Goal: Task Accomplishment & Management: Complete application form

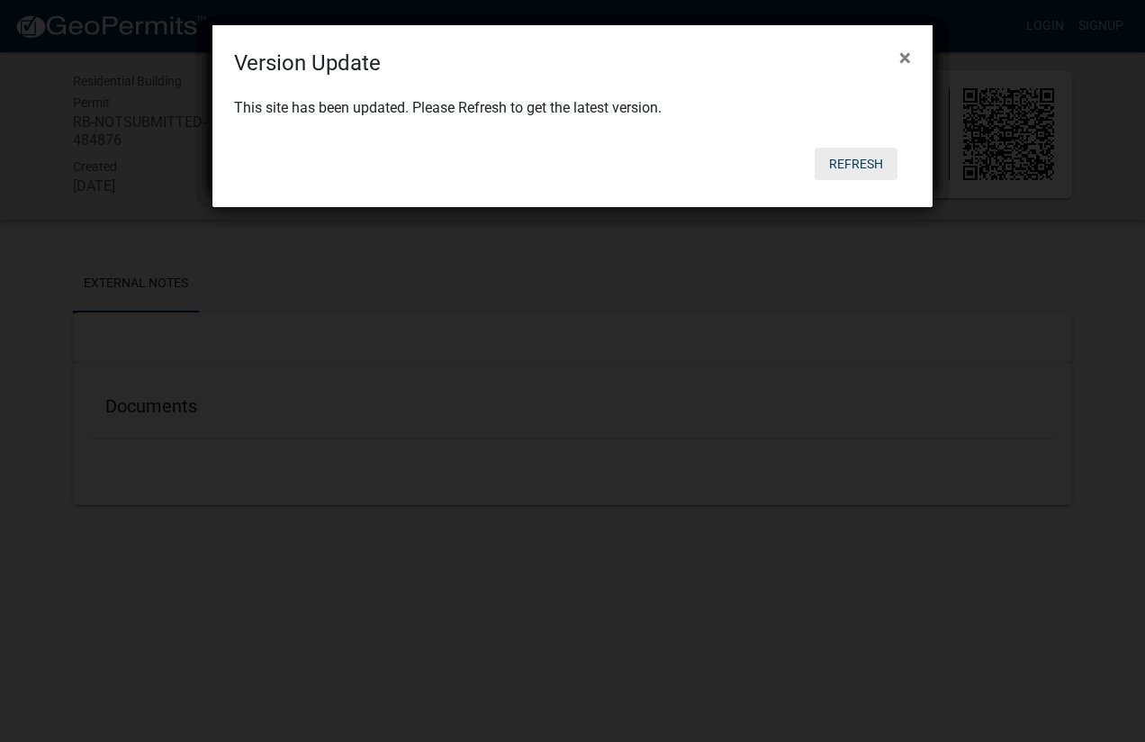
click at [862, 167] on button "Refresh" at bounding box center [856, 164] width 83 height 32
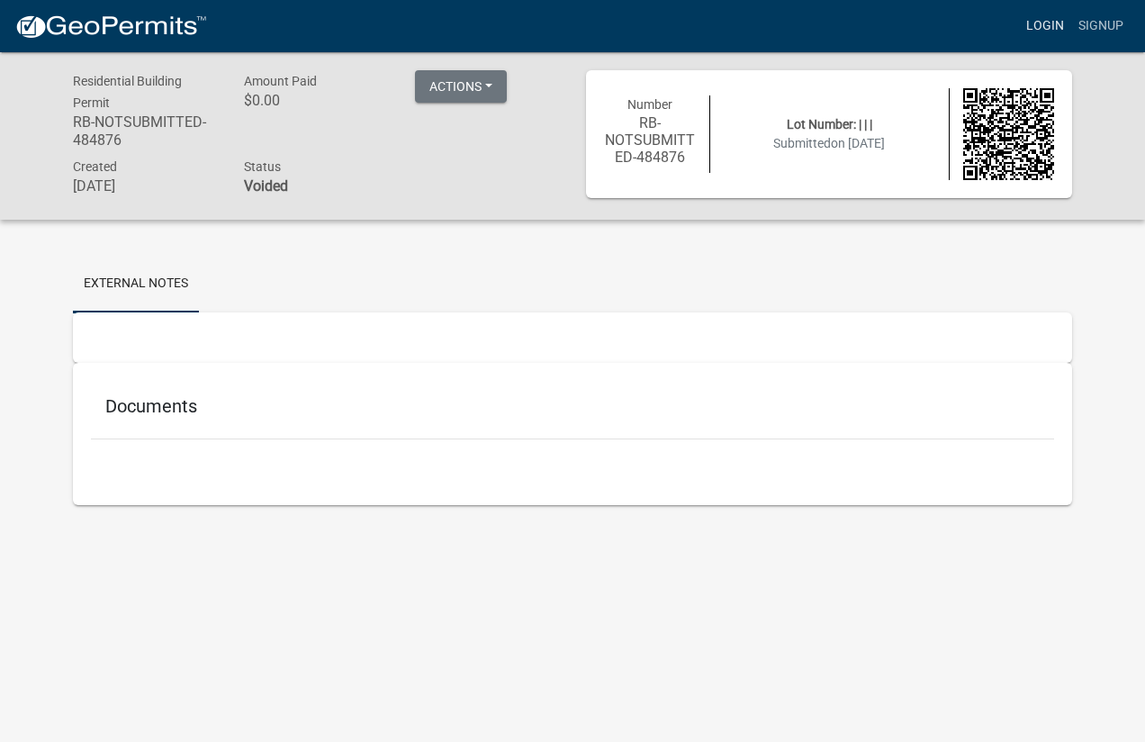
click at [1063, 23] on link "Login" at bounding box center [1045, 26] width 52 height 34
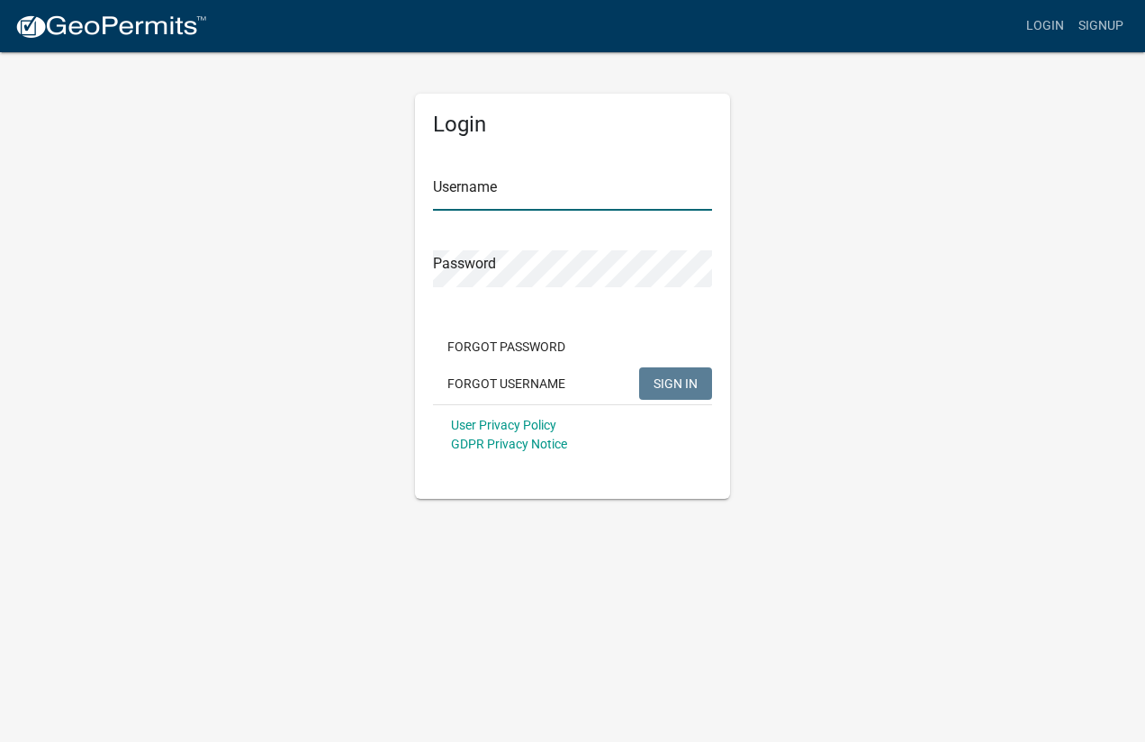
type input "reformedrenovations"
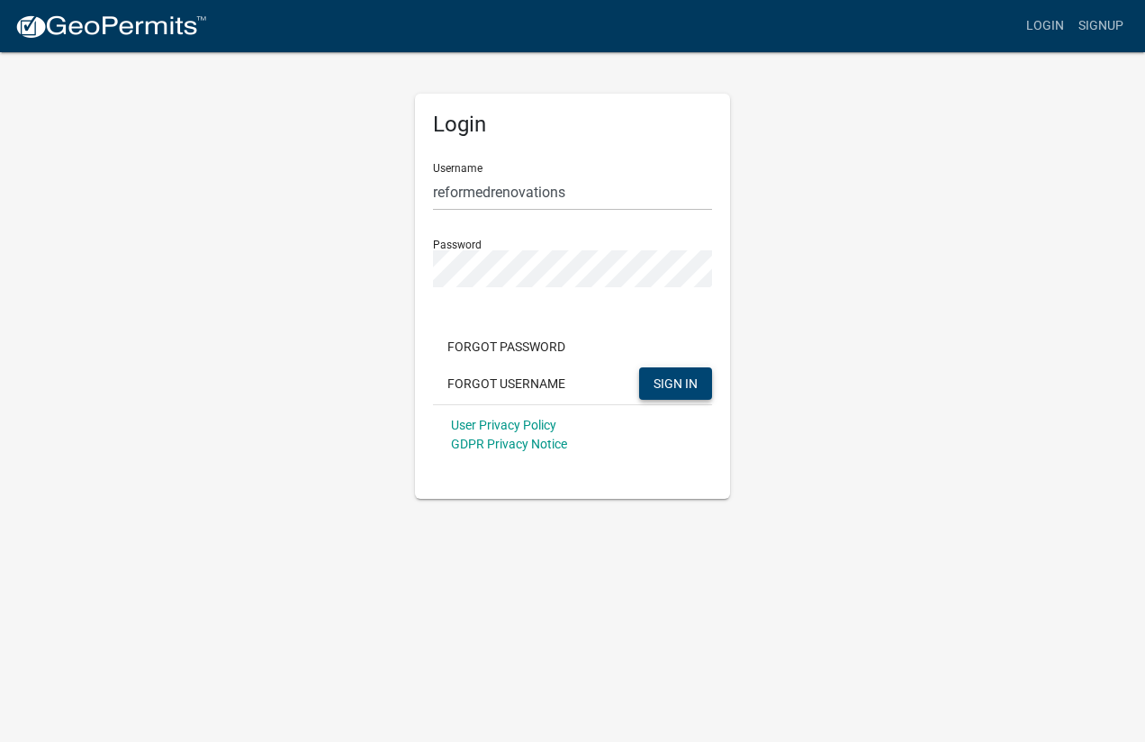
click at [680, 388] on span "SIGN IN" at bounding box center [675, 382] width 44 height 14
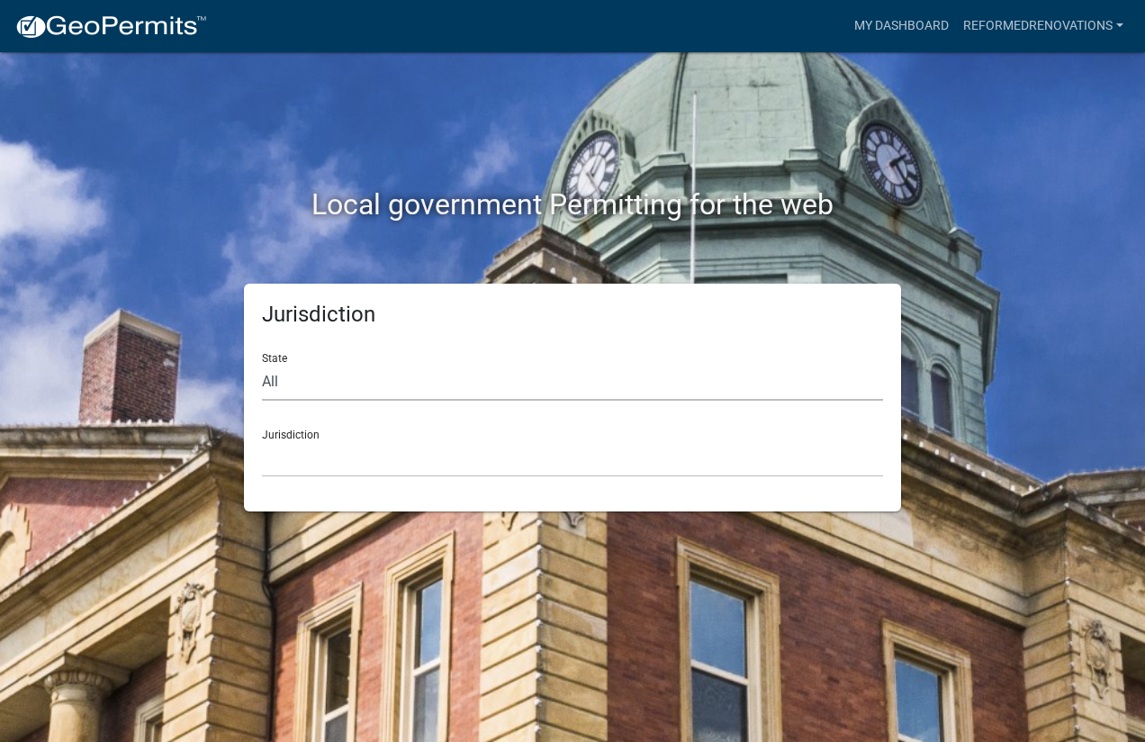
click at [599, 373] on select "All Colorado Georgia Indiana Iowa Kansas Minnesota Ohio South Carolina Wisconsin" at bounding box center [572, 382] width 621 height 37
select select "Indiana"
click at [262, 364] on select "All Colorado Georgia Indiana Iowa Kansas Minnesota Ohio South Carolina Wisconsin" at bounding box center [572, 382] width 621 height 37
click at [420, 469] on select "City of Charlestown, Indiana City of Jeffersonville, Indiana City of Logansport…" at bounding box center [572, 458] width 621 height 37
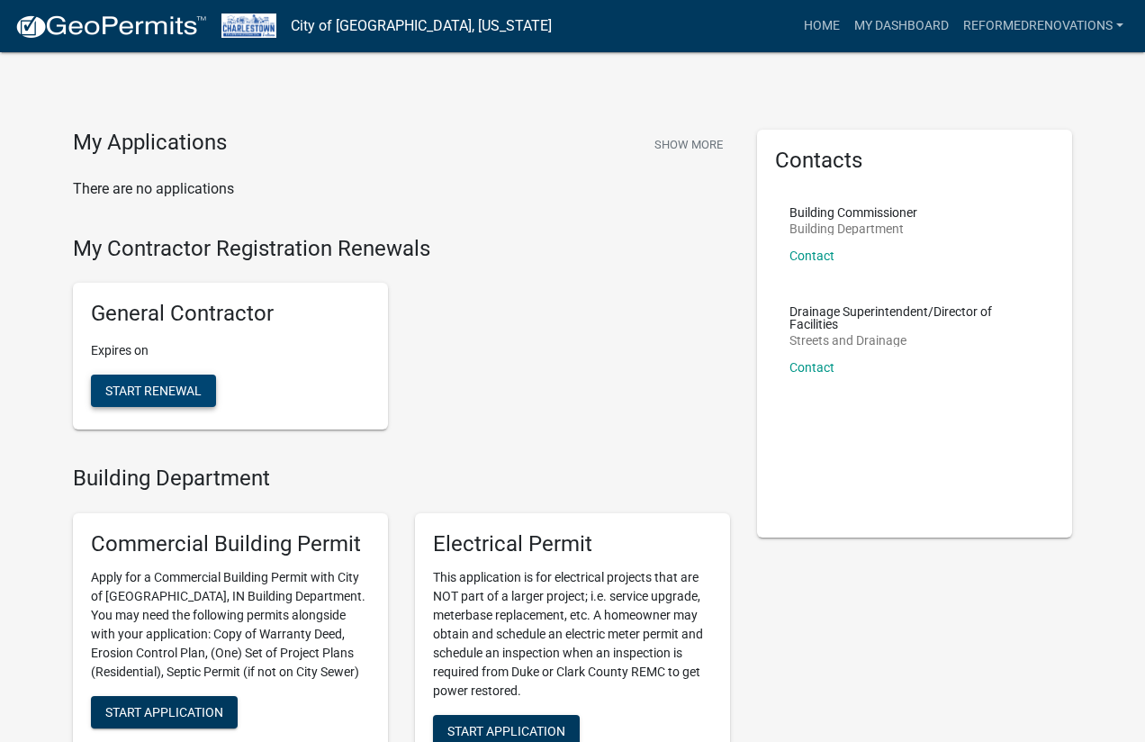
click at [194, 396] on span "Start Renewal" at bounding box center [153, 390] width 96 height 14
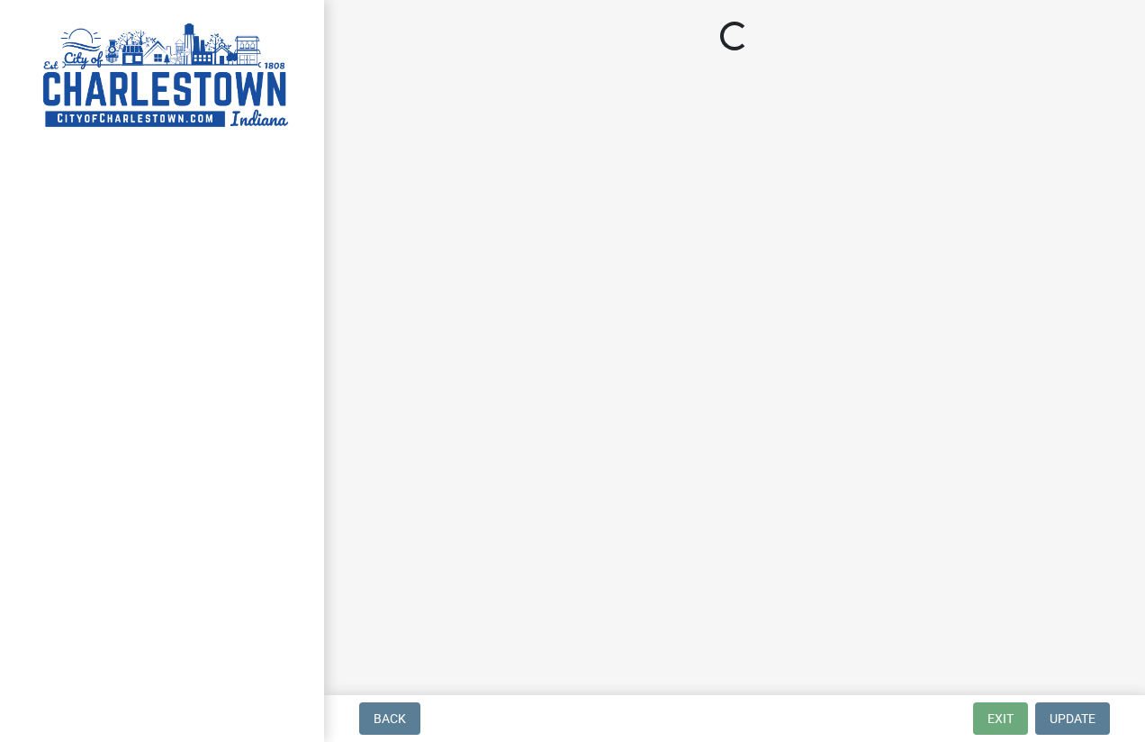
select select "IN"
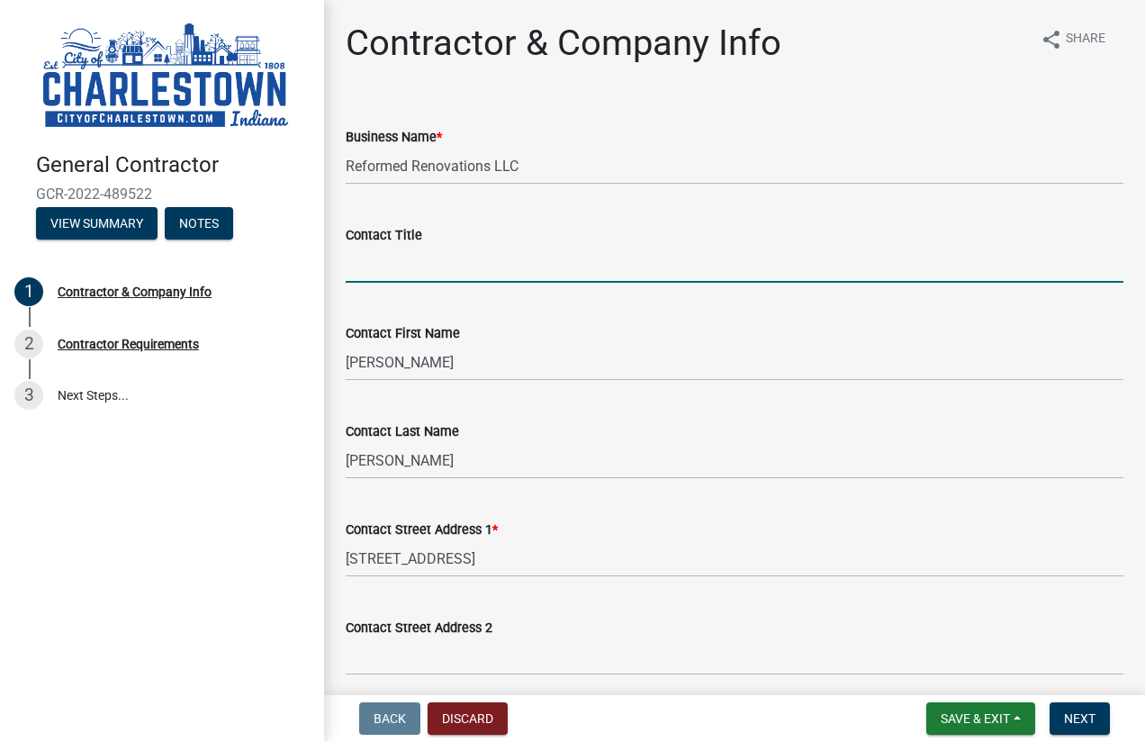
click at [407, 275] on input "Contact Title" at bounding box center [735, 264] width 778 height 37
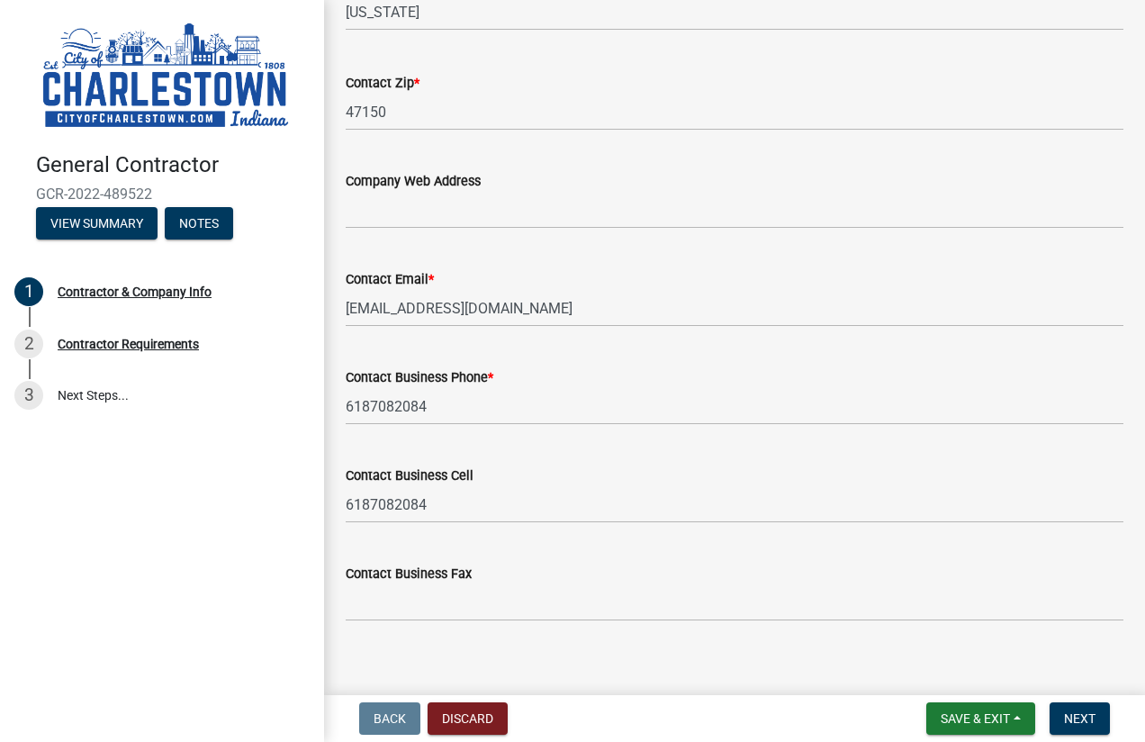
scroll to position [880, 0]
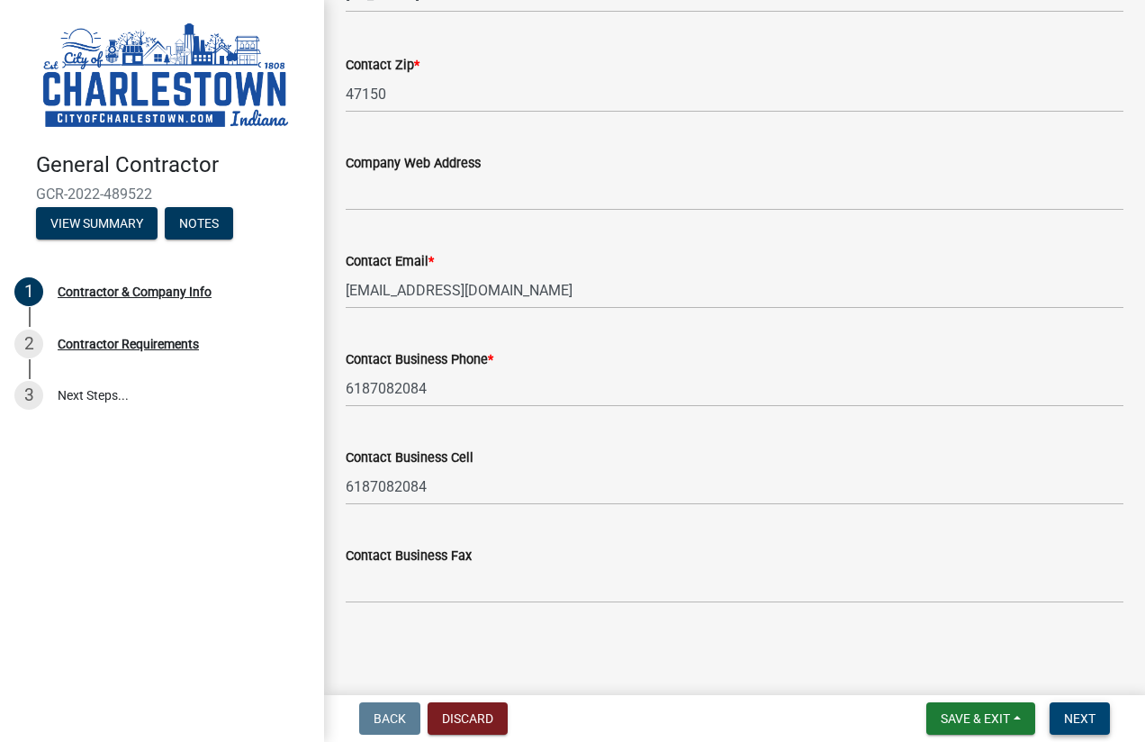
type input "Dustin Feldmann"
click at [1095, 723] on button "Next" at bounding box center [1079, 718] width 60 height 32
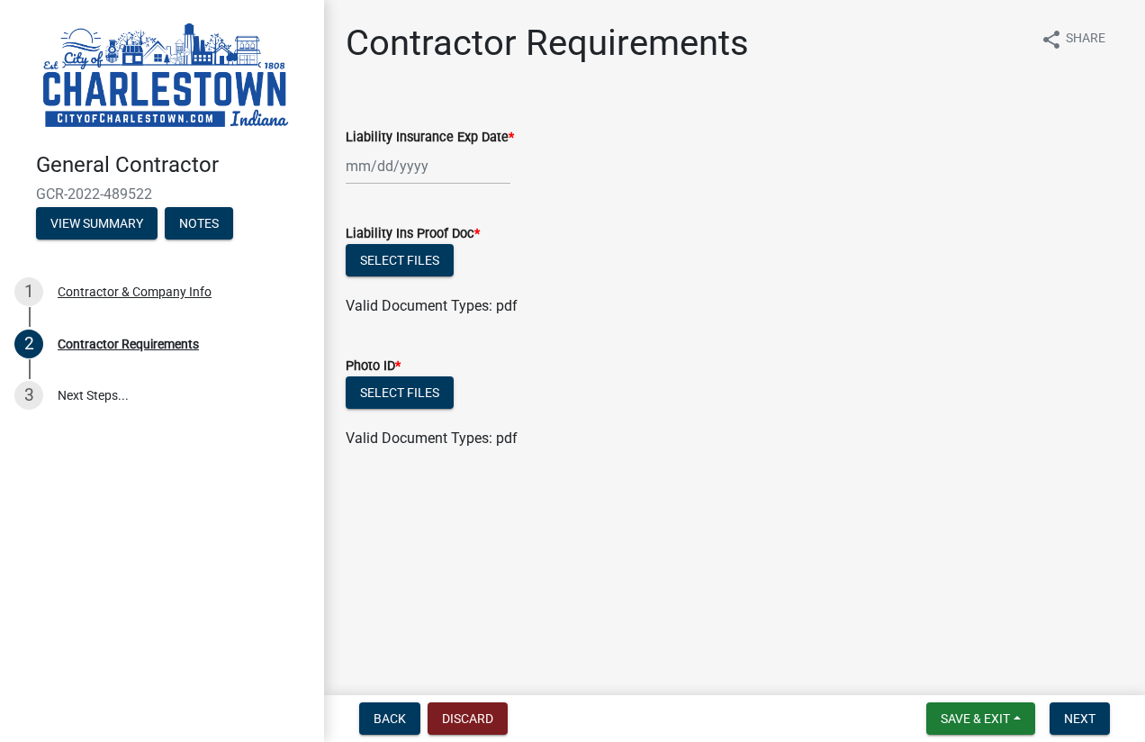
click at [357, 164] on div at bounding box center [428, 166] width 165 height 37
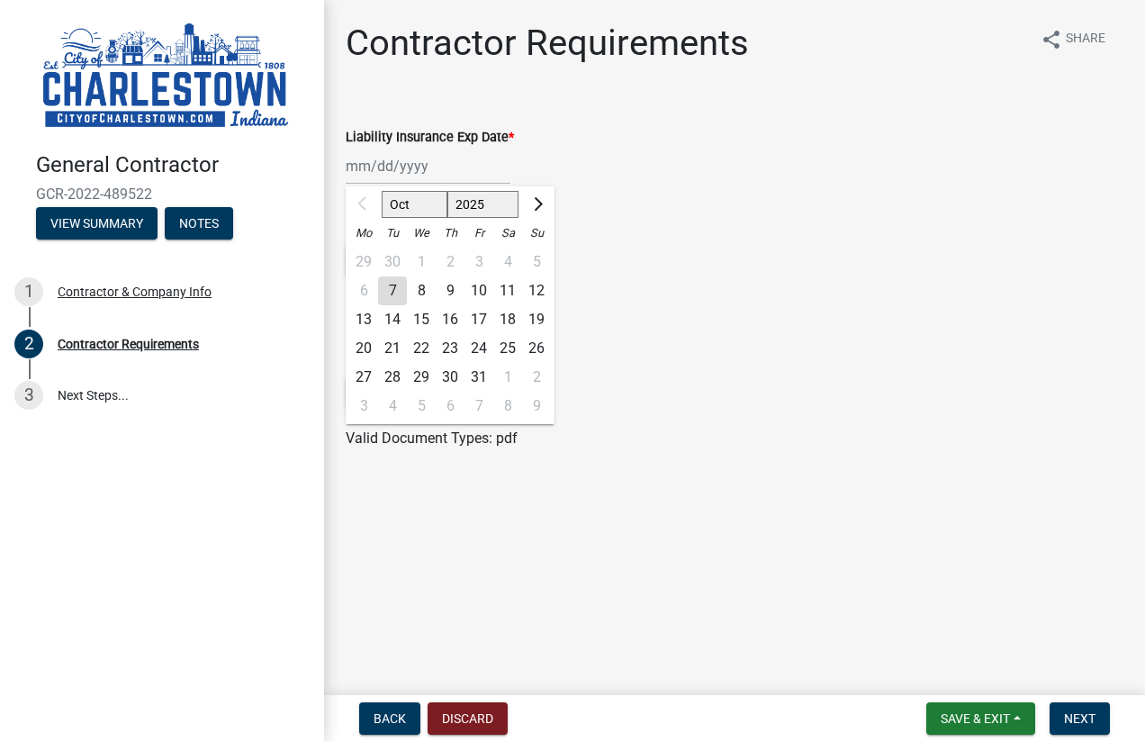
click at [493, 202] on select "2025 2026 2027 2028 2029 2030 2031 2032 2033 2034 2035 2036 2037 2038 2039 2040…" at bounding box center [483, 204] width 72 height 27
select select "2026"
click at [447, 191] on select "2025 2026 2027 2028 2029 2030 2031 2032 2033 2034 2035 2036 2037 2038 2039 2040…" at bounding box center [483, 204] width 72 height 27
click at [376, 207] on div at bounding box center [364, 204] width 36 height 29
click at [359, 208] on button "Previous month" at bounding box center [364, 204] width 22 height 29
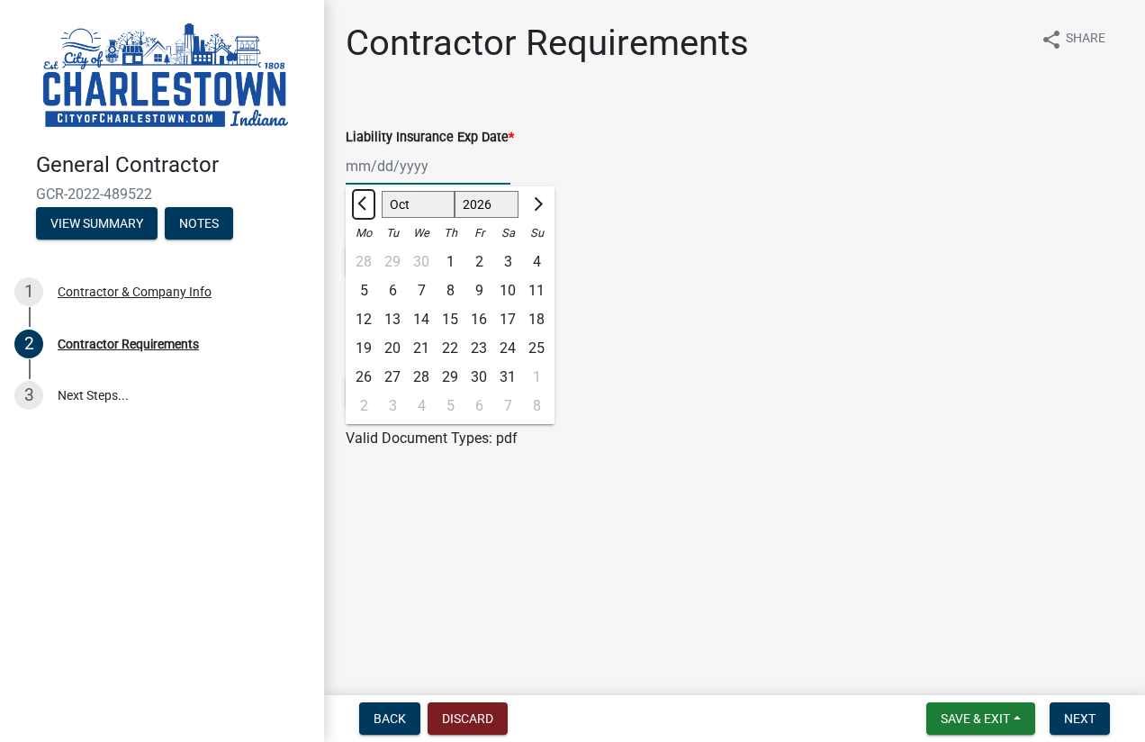
select select "9"
click at [367, 374] on div "28" at bounding box center [363, 377] width 29 height 29
type input "09/28/2026"
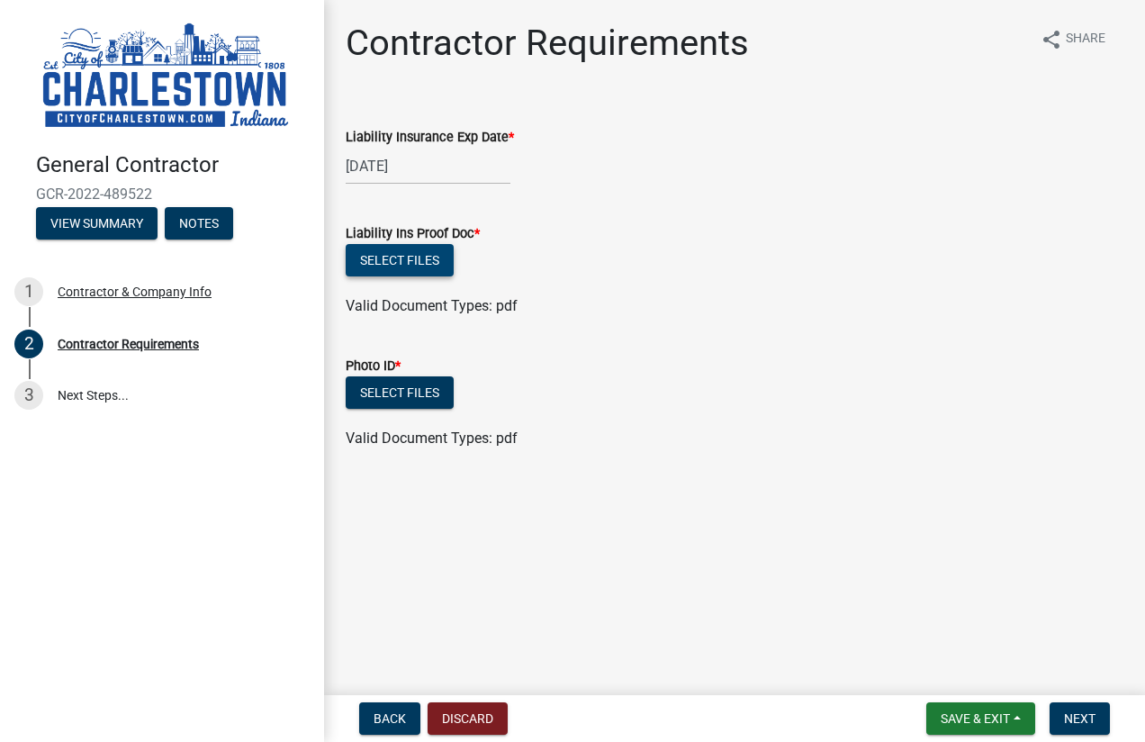
click at [399, 254] on button "Select files" at bounding box center [400, 260] width 108 height 32
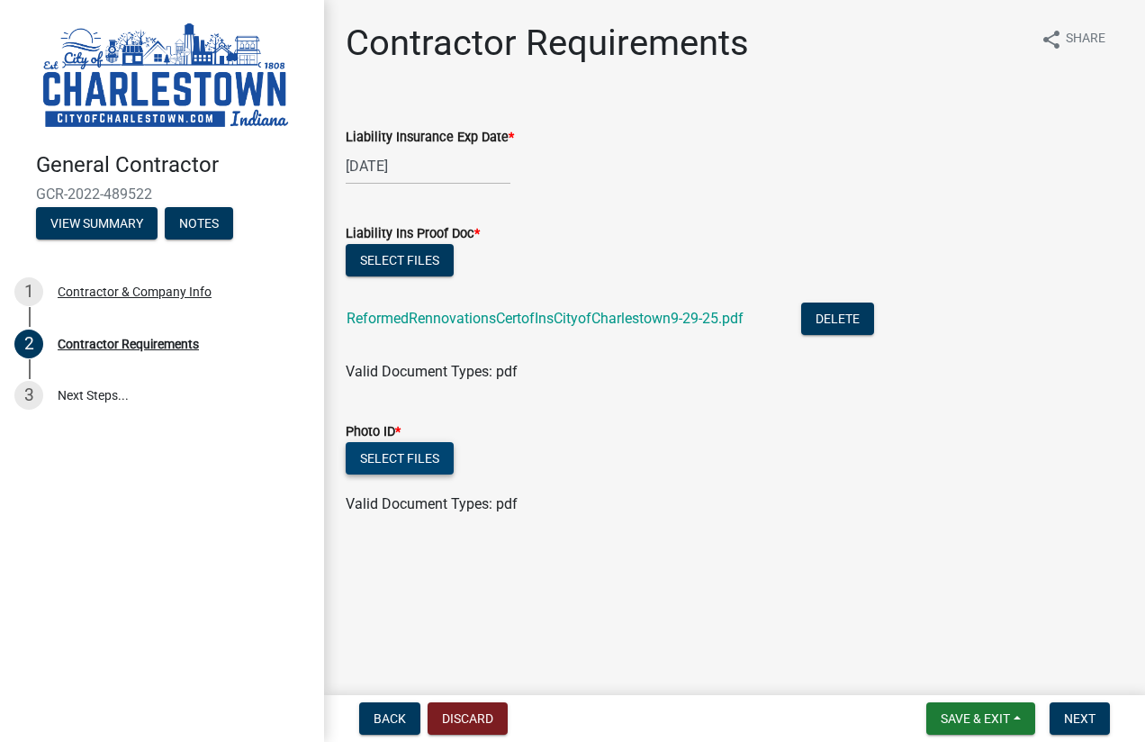
click at [418, 455] on button "Select files" at bounding box center [400, 458] width 108 height 32
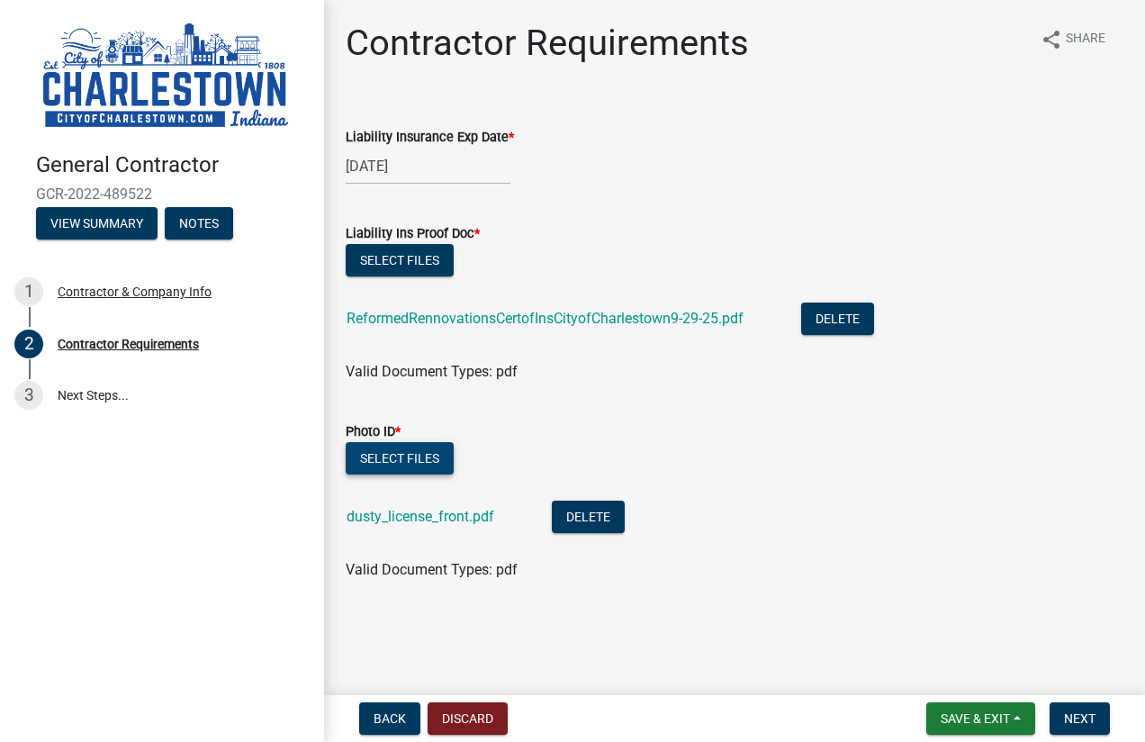
click at [398, 448] on button "Select files" at bounding box center [400, 458] width 108 height 32
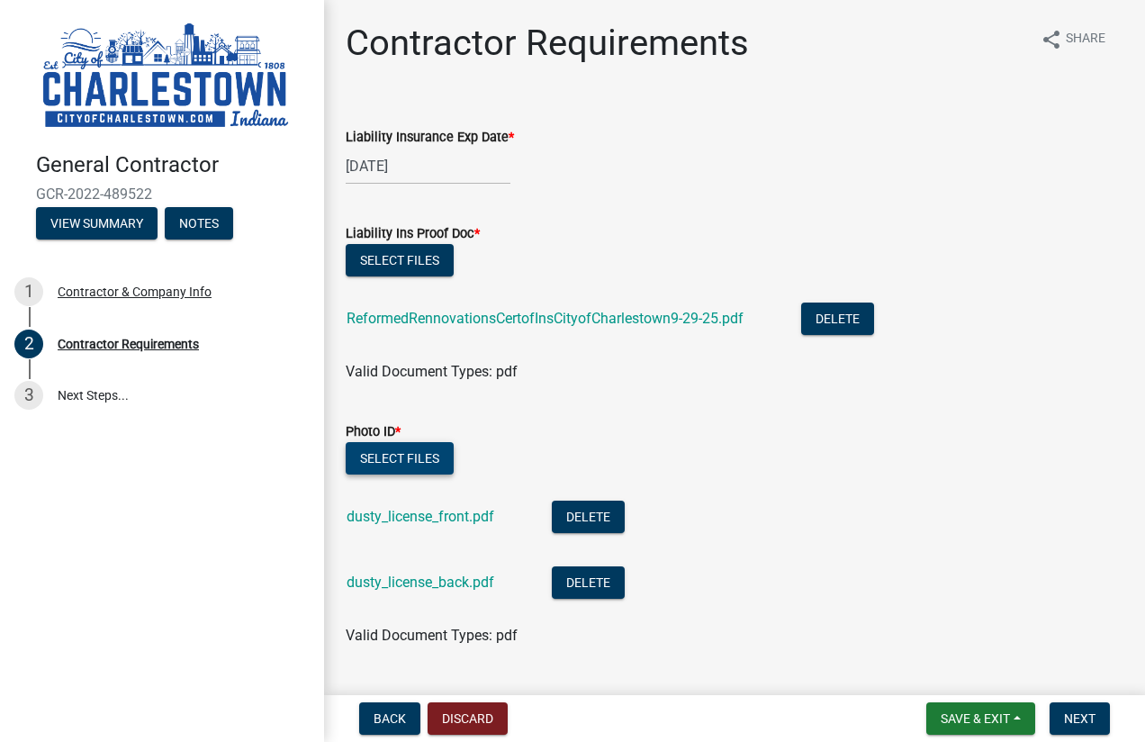
scroll to position [45, 0]
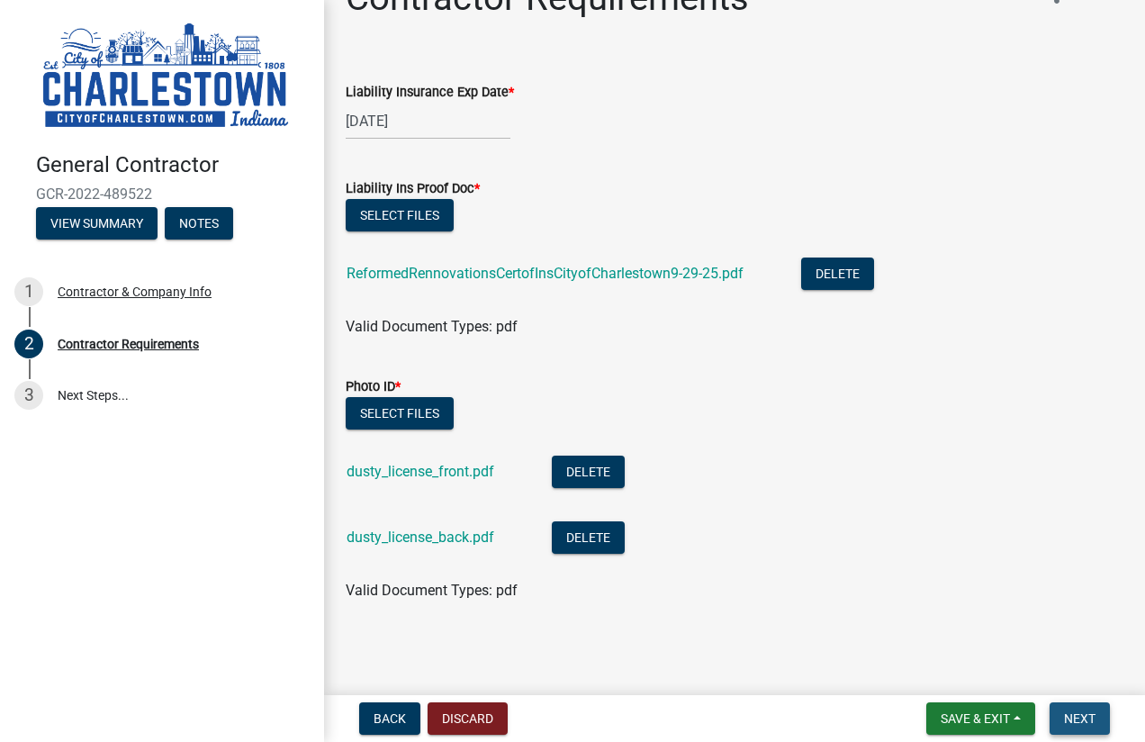
click at [1084, 716] on span "Next" at bounding box center [1080, 718] width 32 height 14
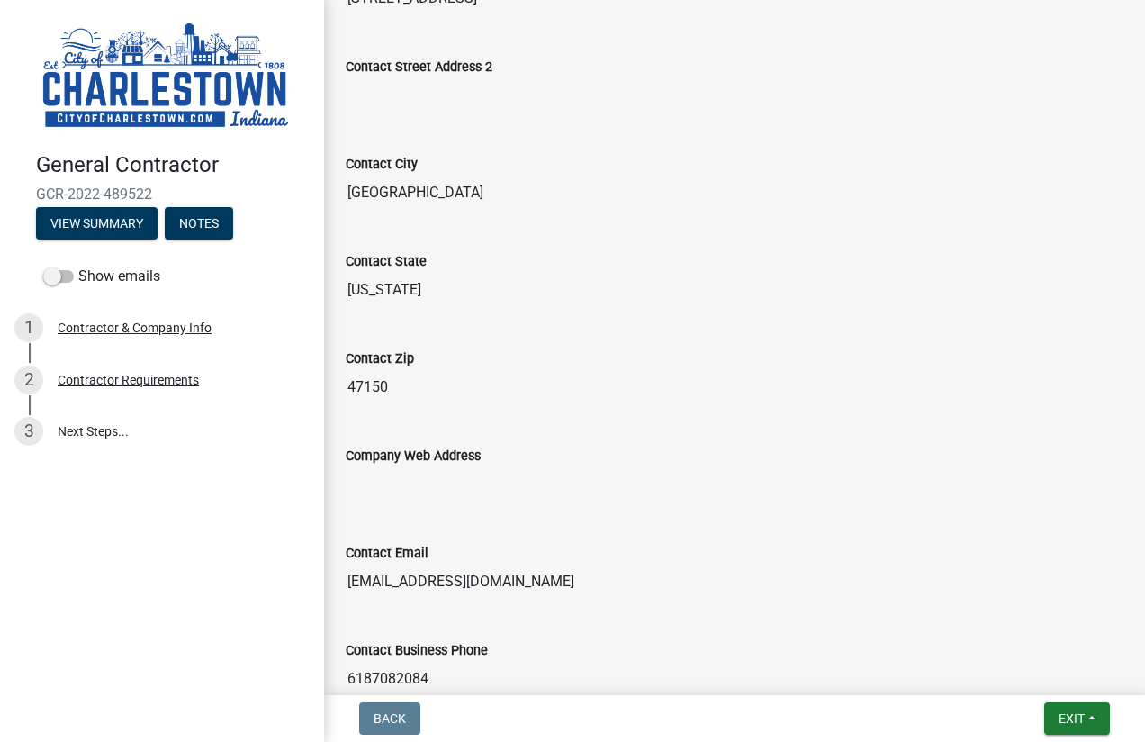
scroll to position [980, 0]
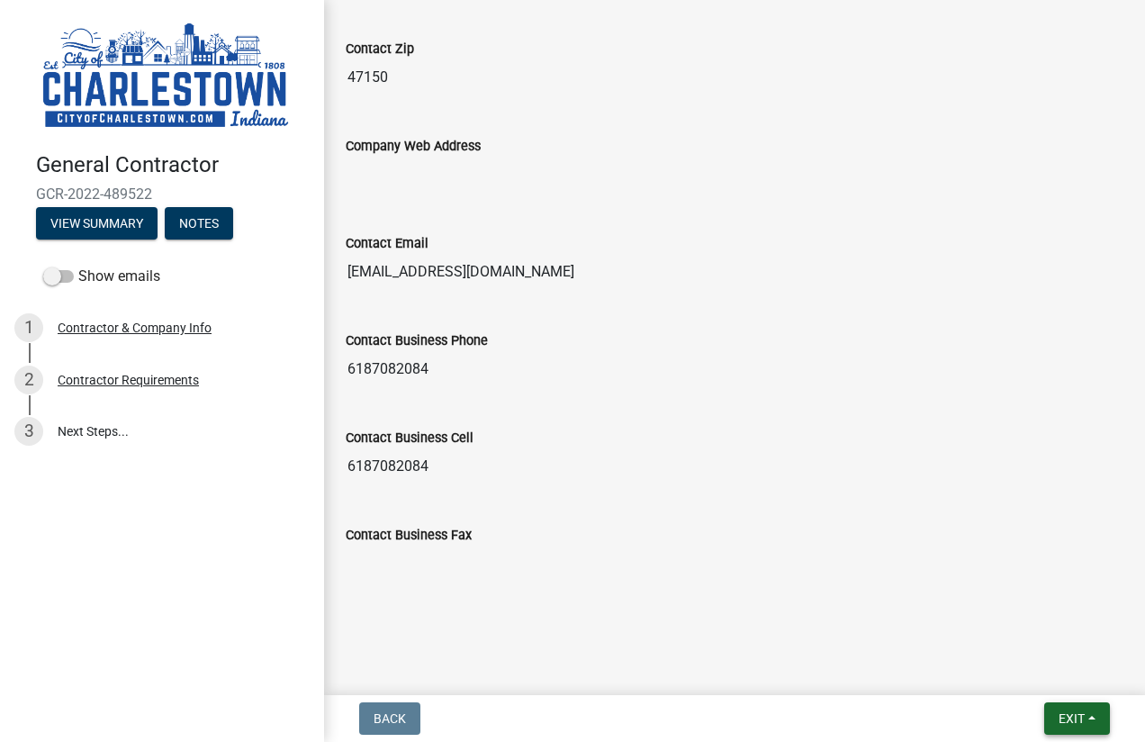
click at [1072, 716] on span "Exit" at bounding box center [1071, 718] width 26 height 14
click at [996, 416] on div "Contact Business Cell 6187082084" at bounding box center [735, 442] width 778 height 83
click at [1075, 711] on span "Exit" at bounding box center [1071, 718] width 26 height 14
click at [1065, 677] on button "Save & Exit" at bounding box center [1039, 671] width 144 height 43
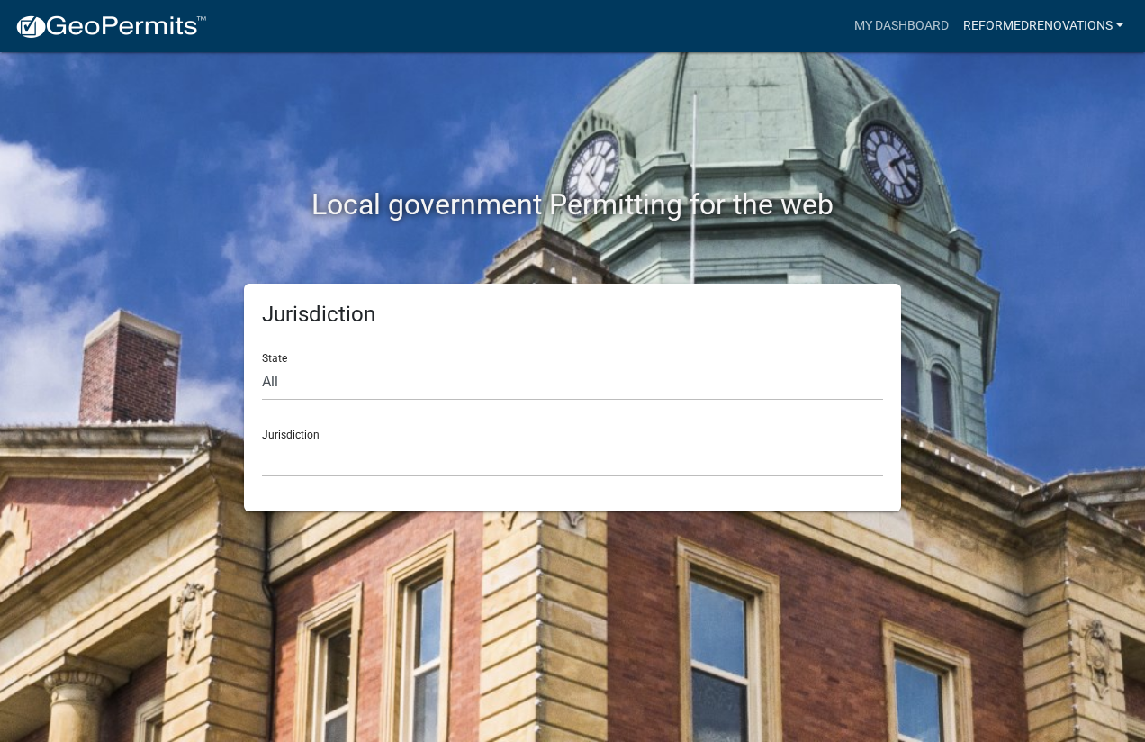
click at [1097, 30] on link "reformedrenovations" at bounding box center [1043, 26] width 175 height 34
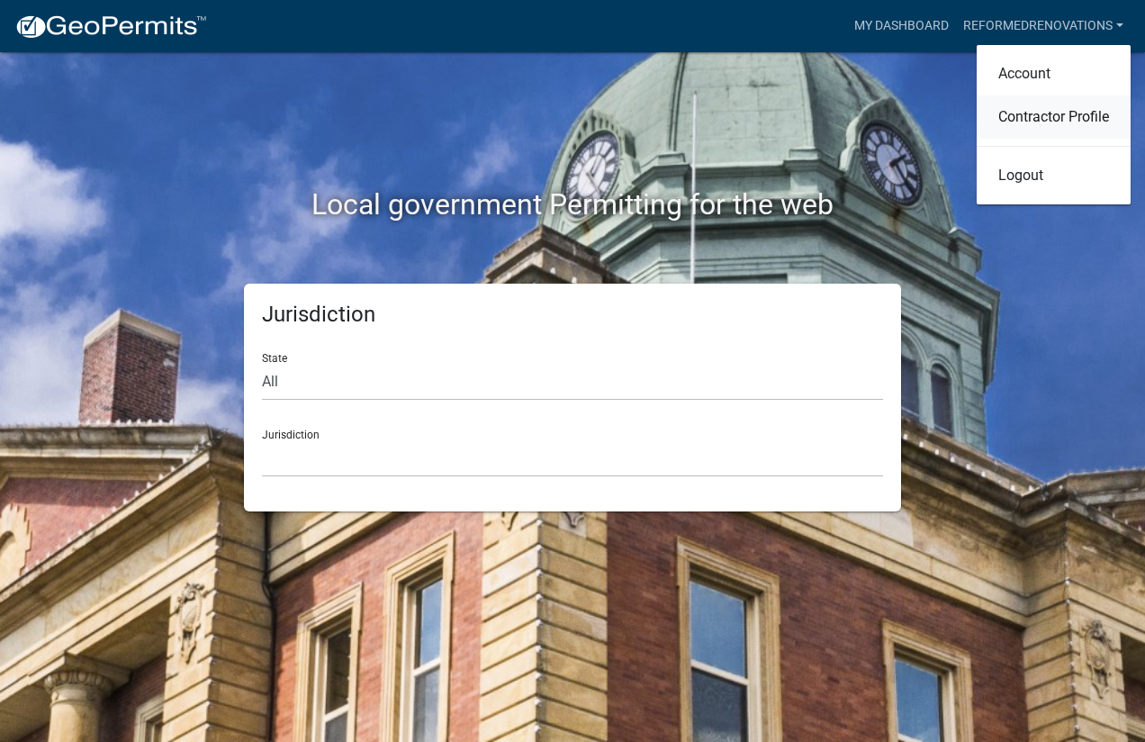
click at [1034, 125] on link "Contractor Profile" at bounding box center [1054, 116] width 154 height 43
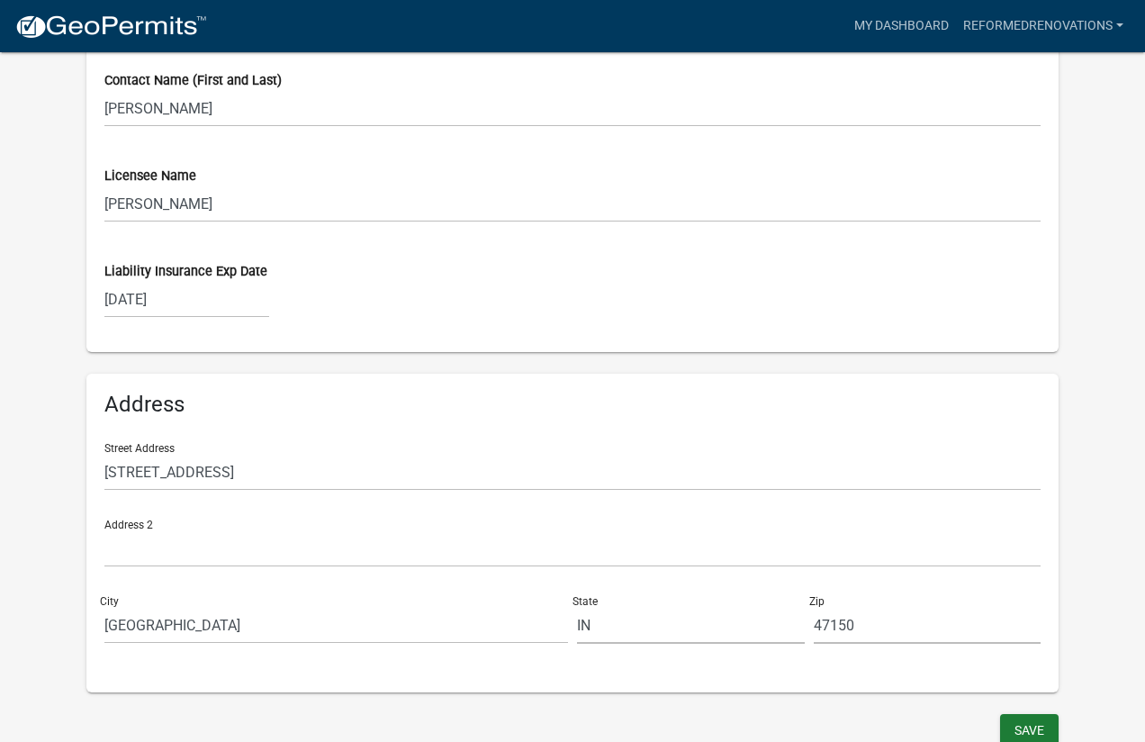
scroll to position [968, 0]
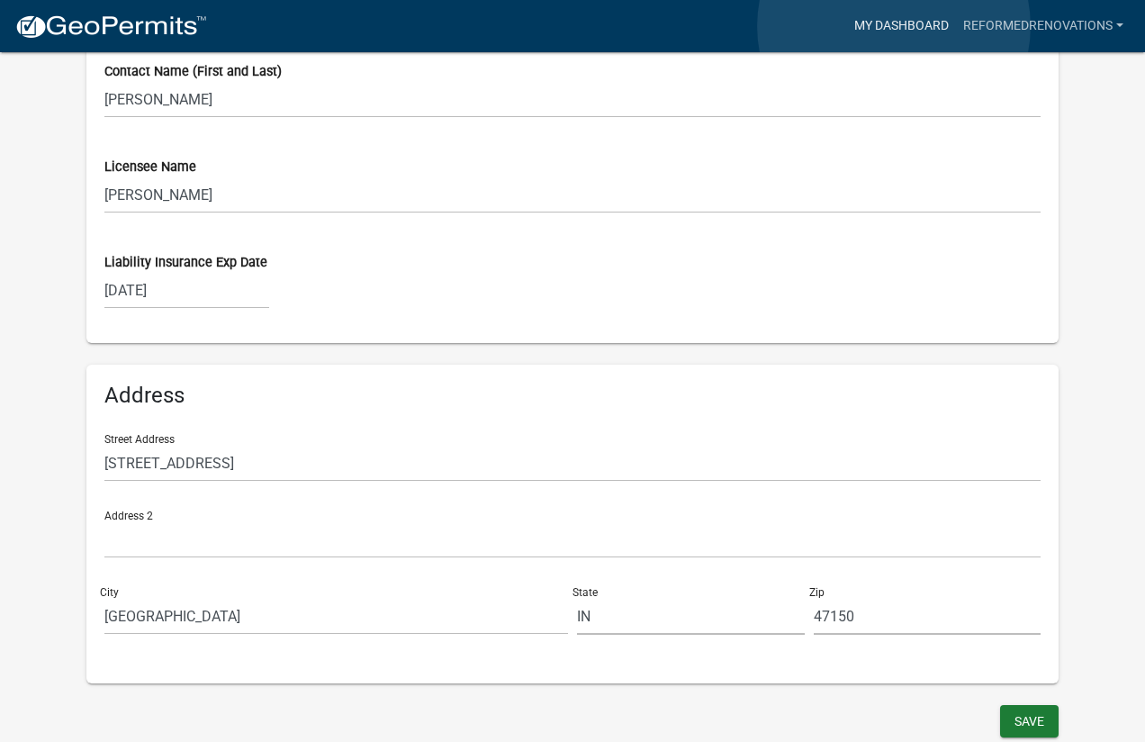
click at [894, 26] on link "My Dashboard" at bounding box center [901, 26] width 109 height 34
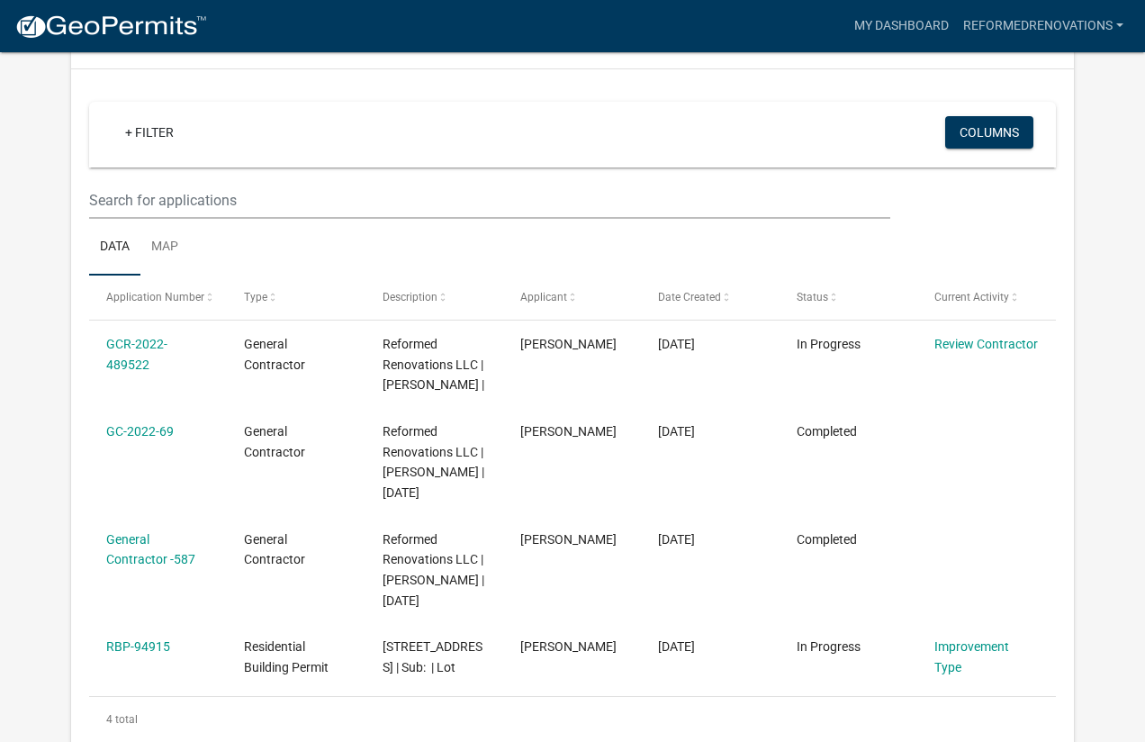
scroll to position [161, 0]
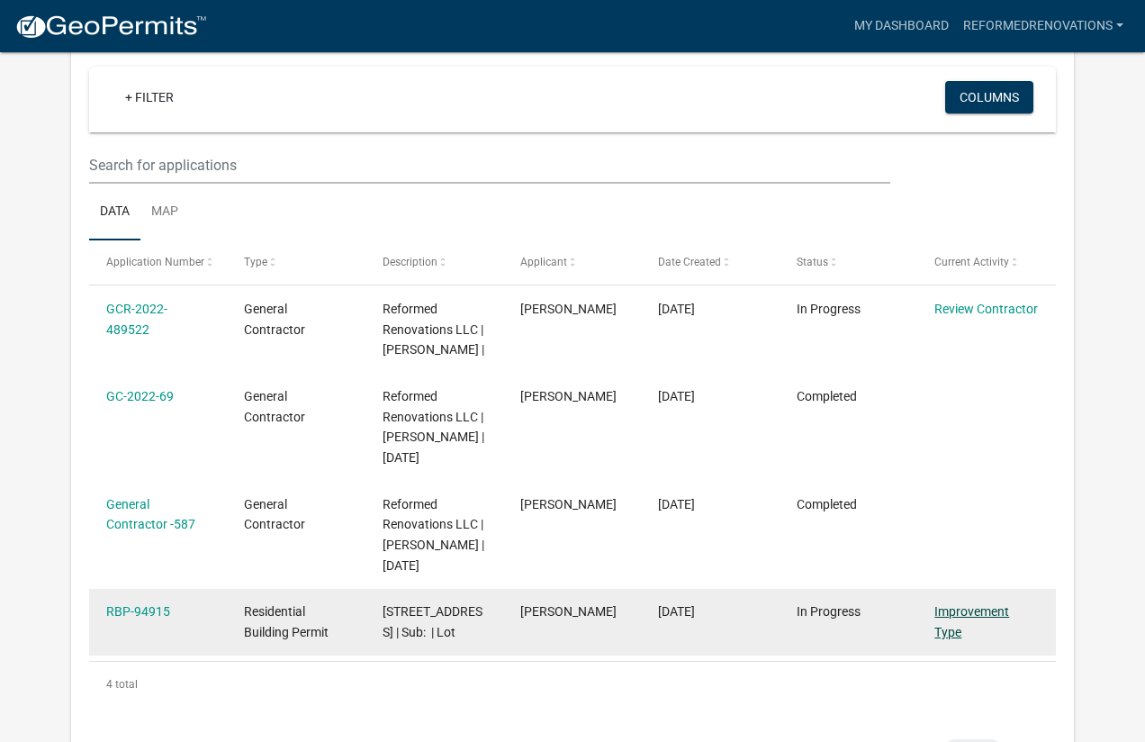
click at [962, 609] on link "Improvement Type" at bounding box center [971, 621] width 75 height 35
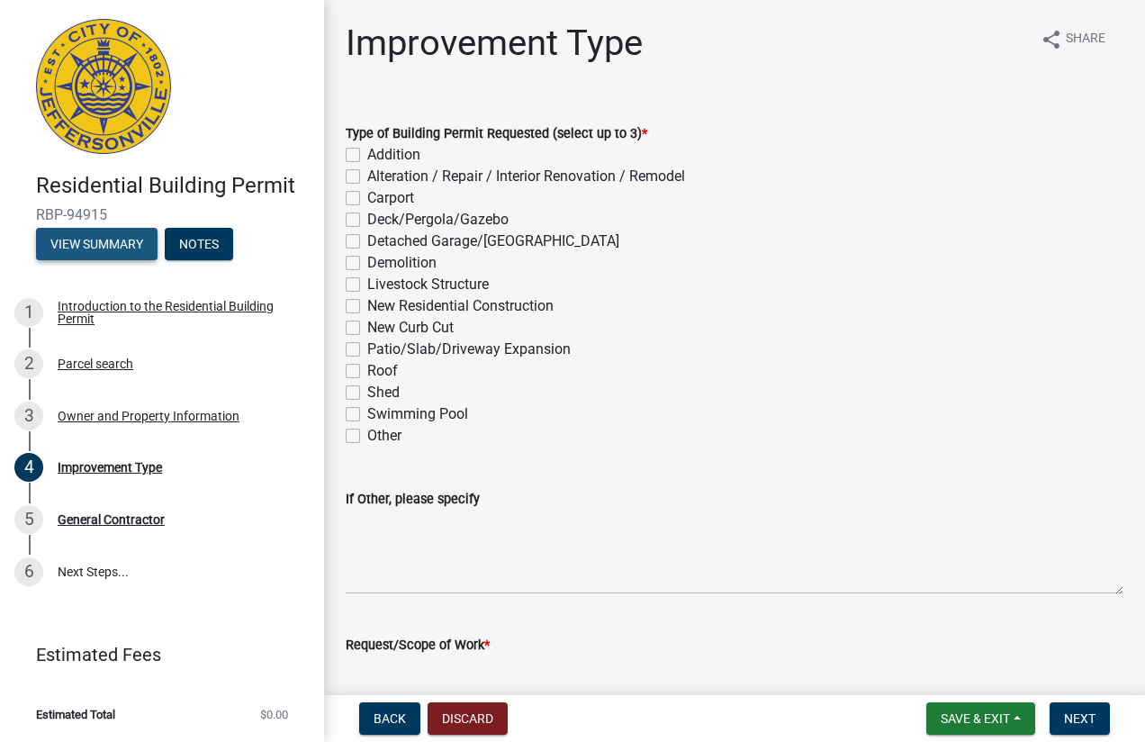
click at [86, 250] on button "View Summary" at bounding box center [97, 244] width 122 height 32
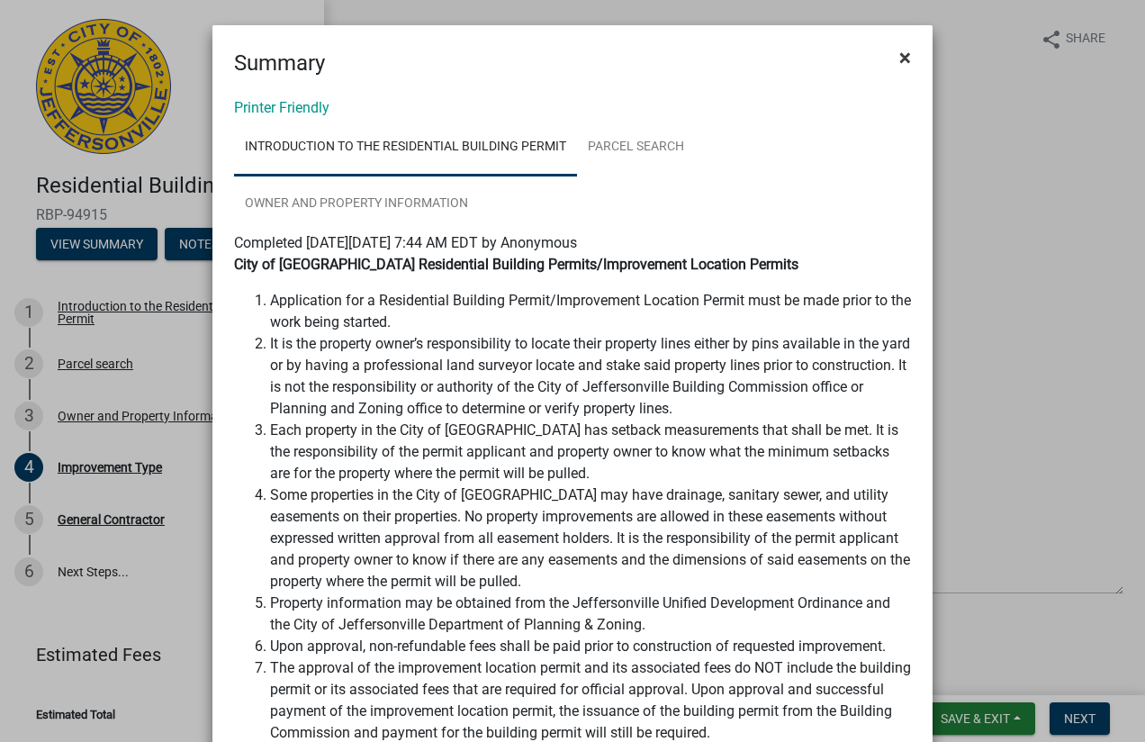
click at [904, 50] on span "×" at bounding box center [905, 57] width 12 height 25
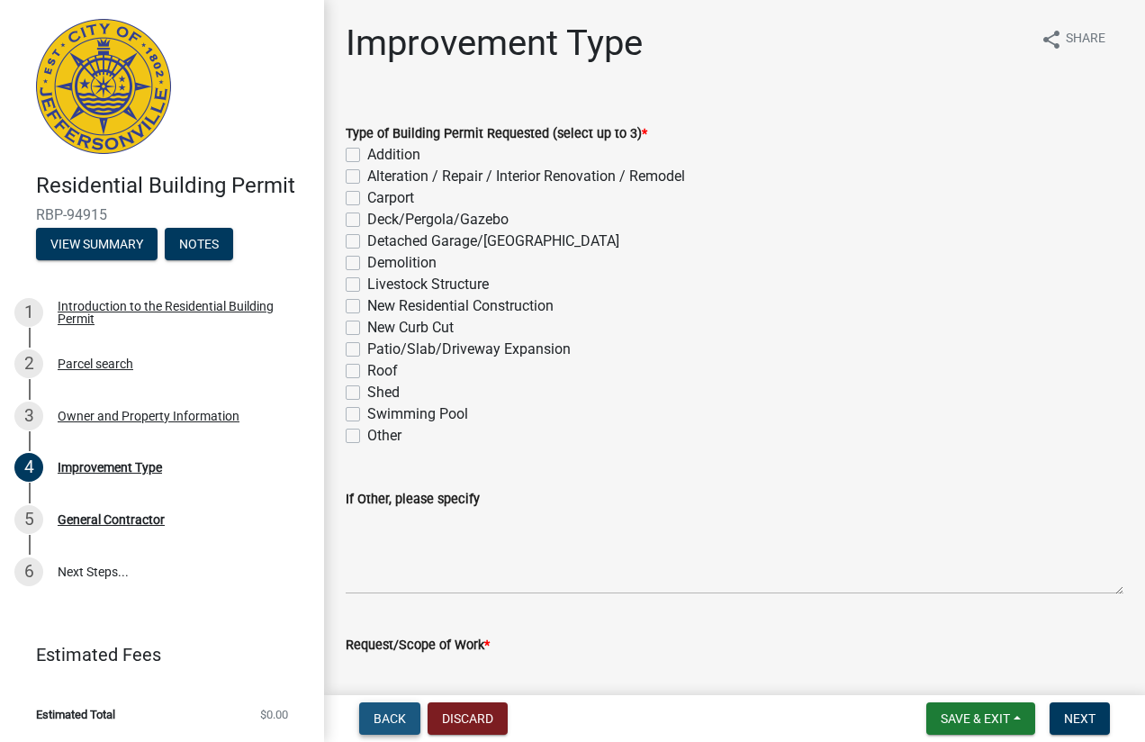
click at [404, 722] on span "Back" at bounding box center [390, 718] width 32 height 14
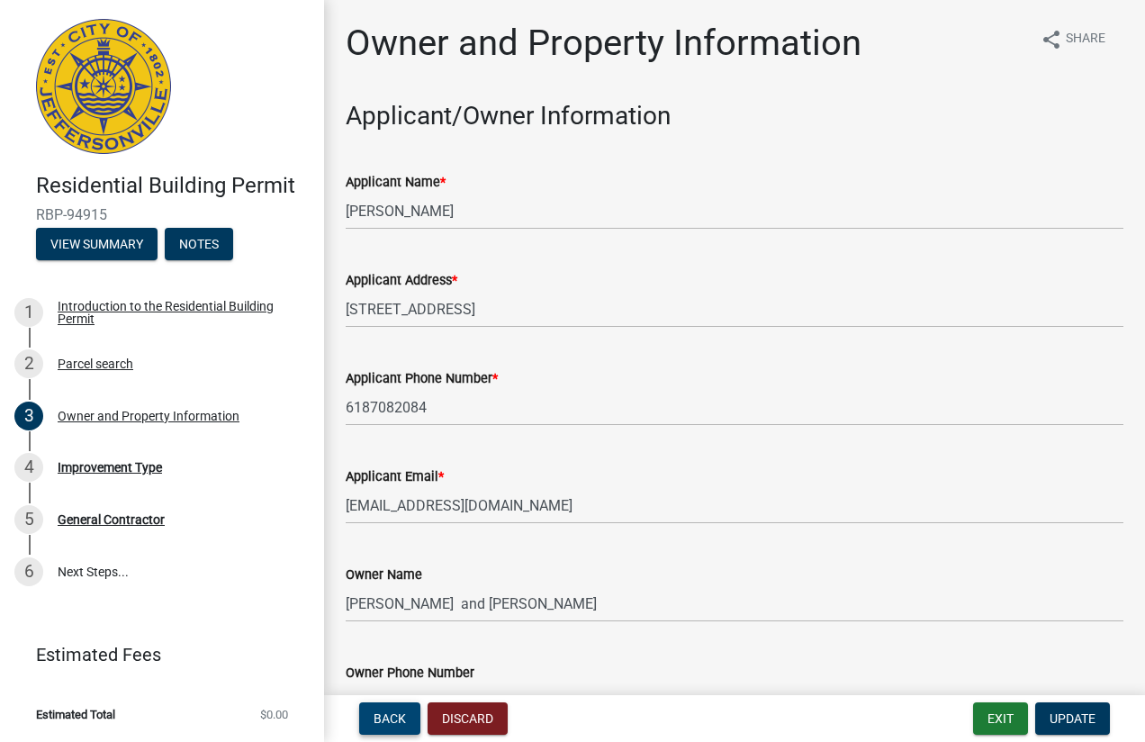
click at [404, 722] on span "Back" at bounding box center [390, 718] width 32 height 14
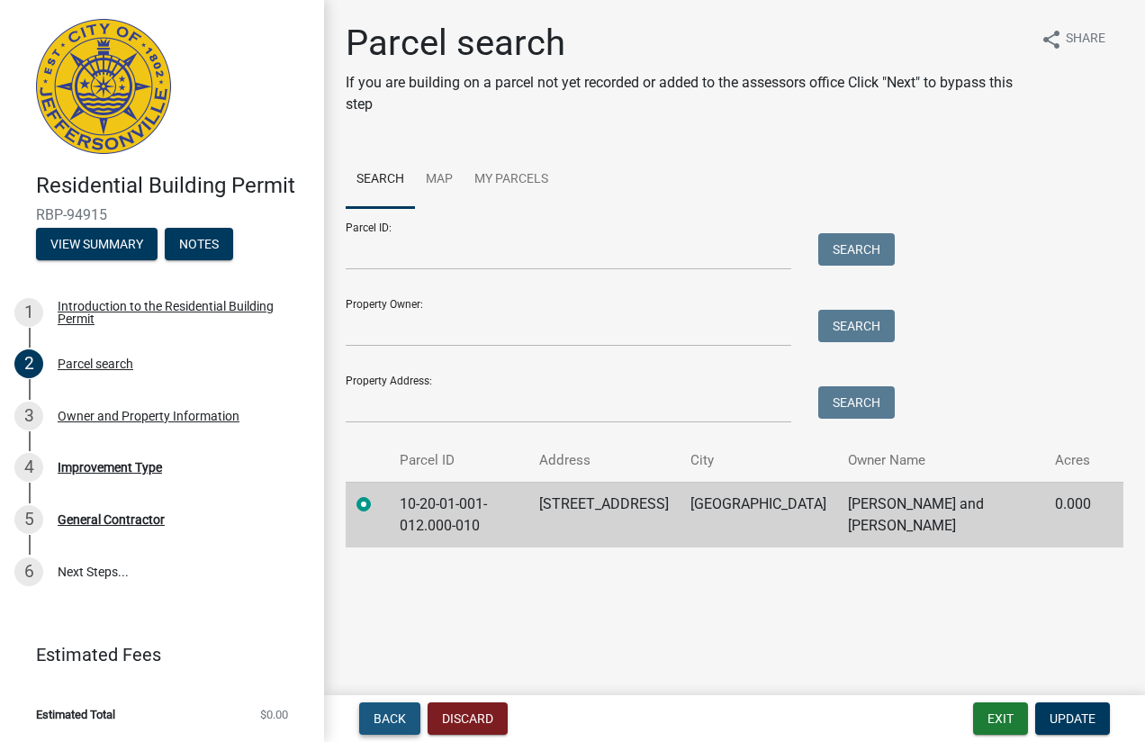
click at [404, 722] on span "Back" at bounding box center [390, 718] width 32 height 14
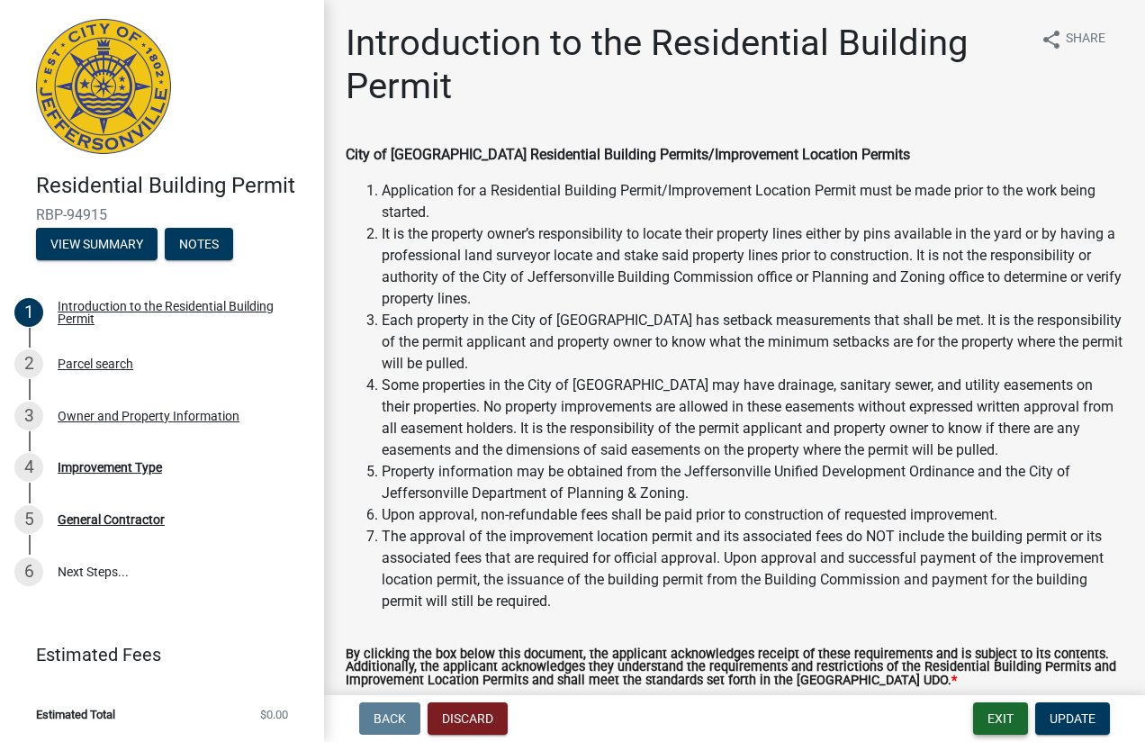
click at [1004, 711] on button "Exit" at bounding box center [1000, 718] width 55 height 32
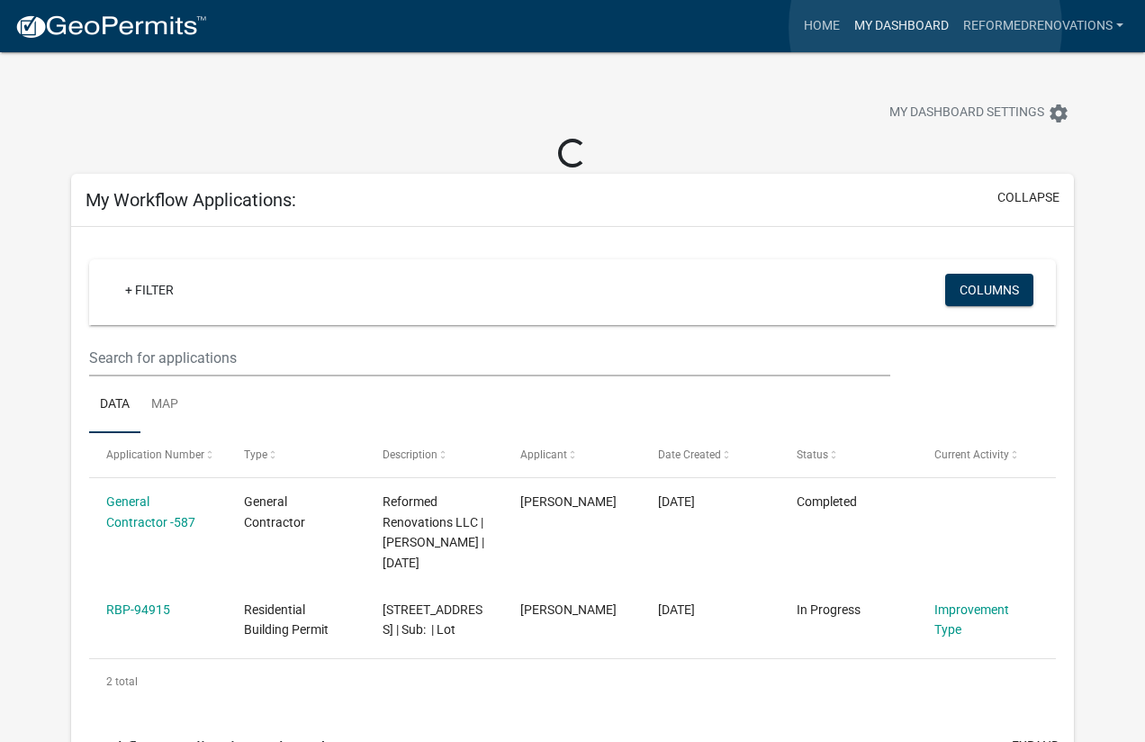
click at [925, 27] on link "My Dashboard" at bounding box center [901, 26] width 109 height 34
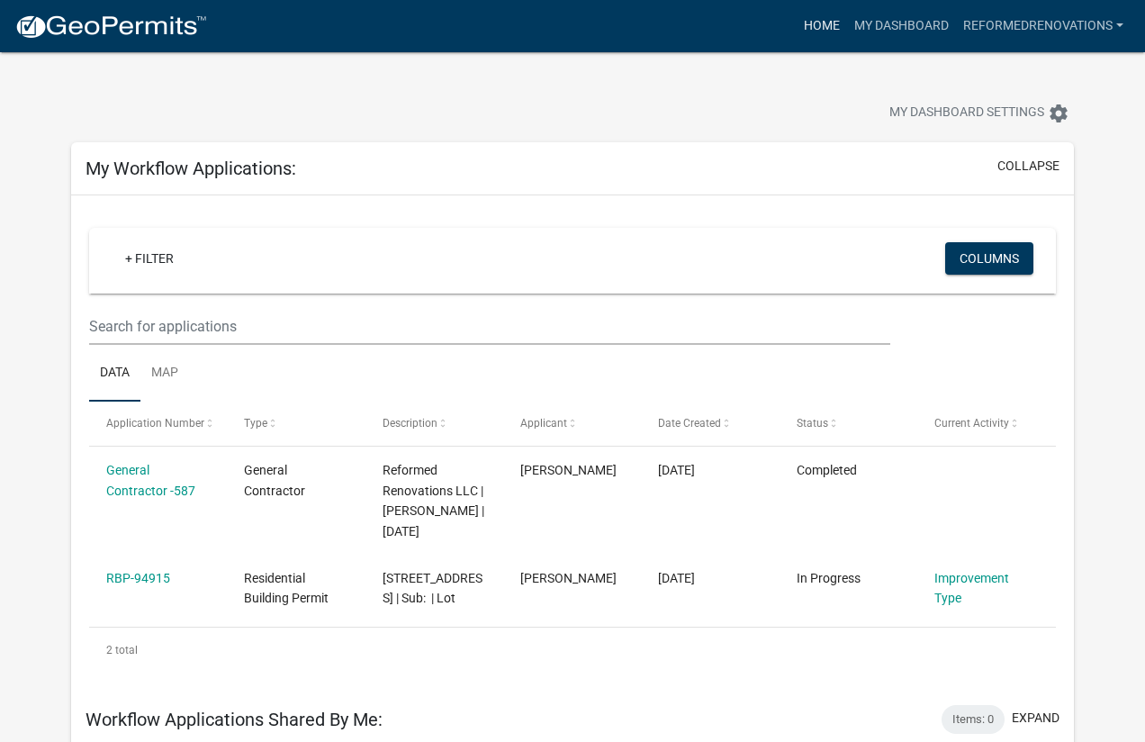
click at [809, 19] on link "Home" at bounding box center [822, 26] width 50 height 34
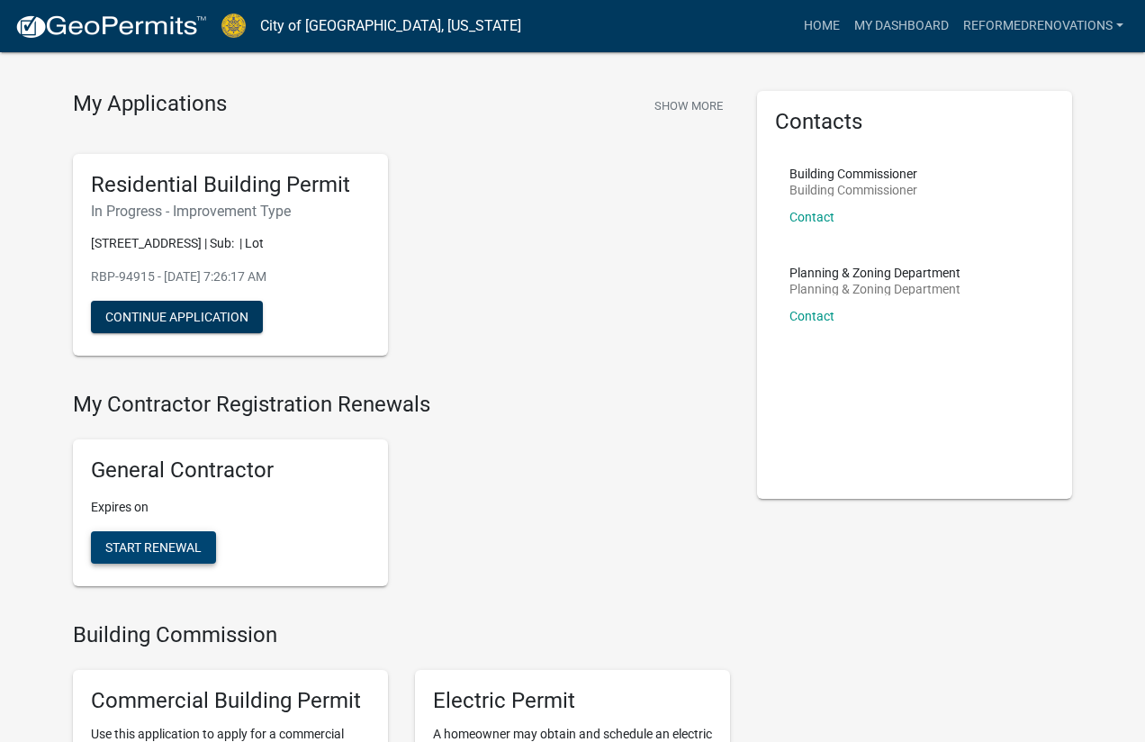
scroll to position [40, 0]
click at [148, 545] on span "Start Renewal" at bounding box center [153, 546] width 96 height 14
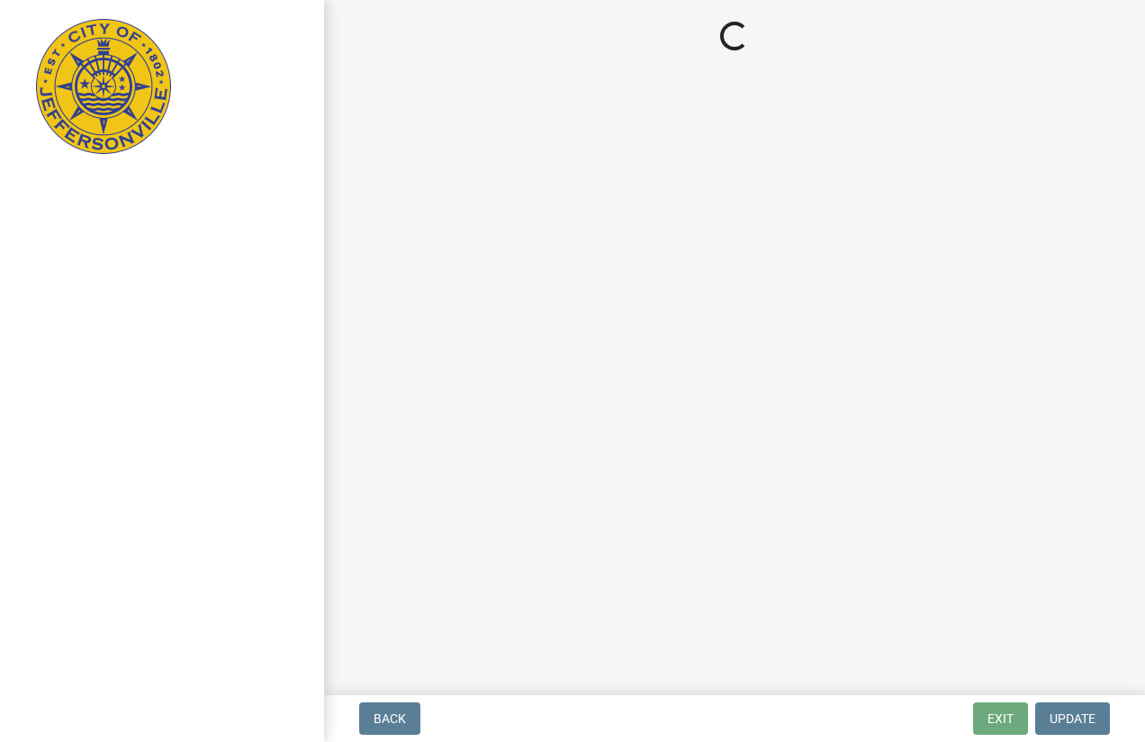
select select "IN"
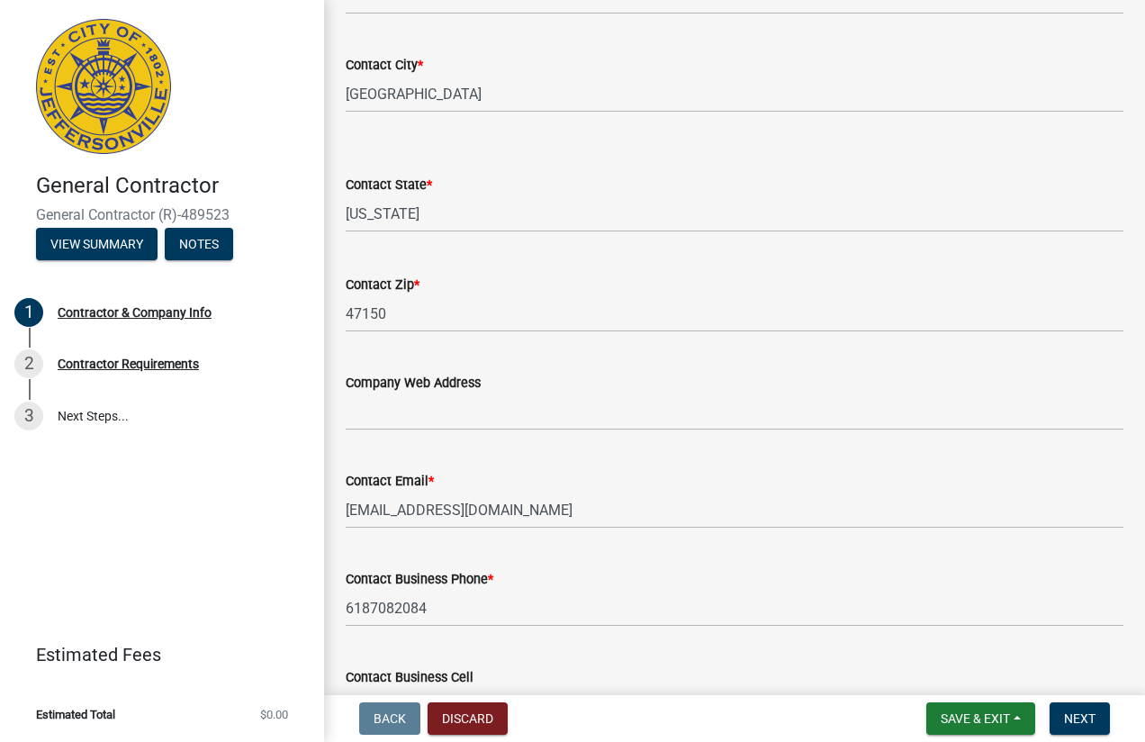
scroll to position [978, 0]
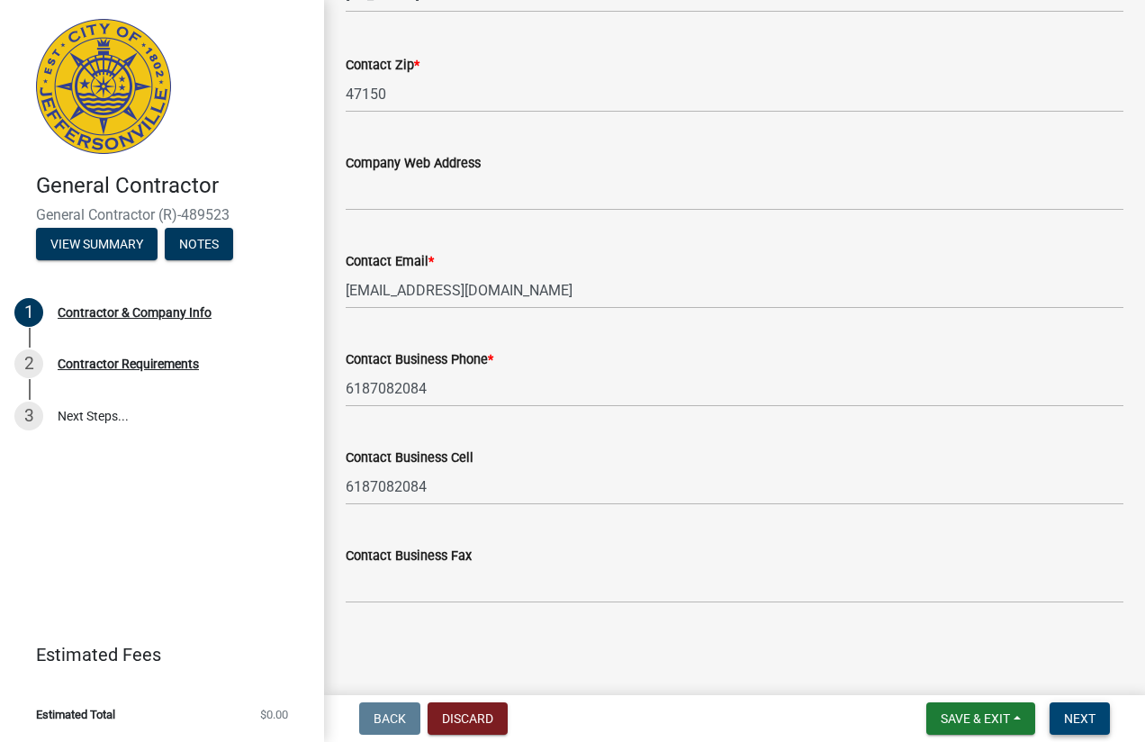
click at [1073, 712] on span "Next" at bounding box center [1080, 718] width 32 height 14
click at [1083, 725] on span "Next" at bounding box center [1080, 718] width 32 height 14
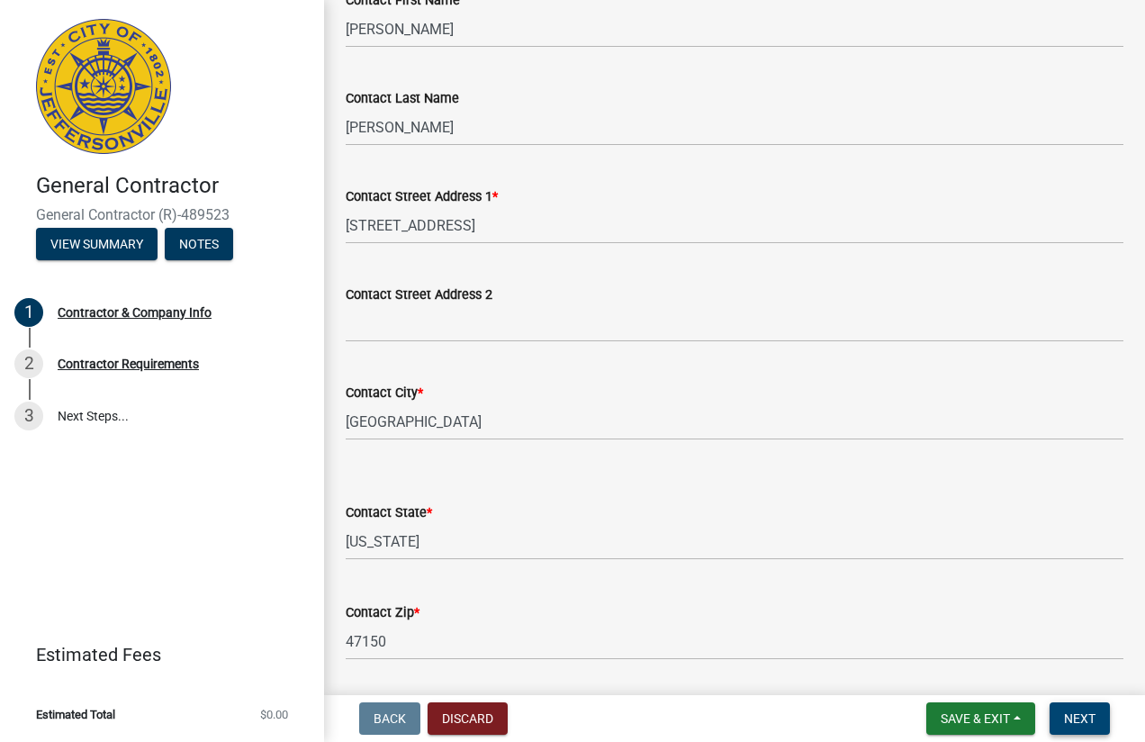
scroll to position [0, 0]
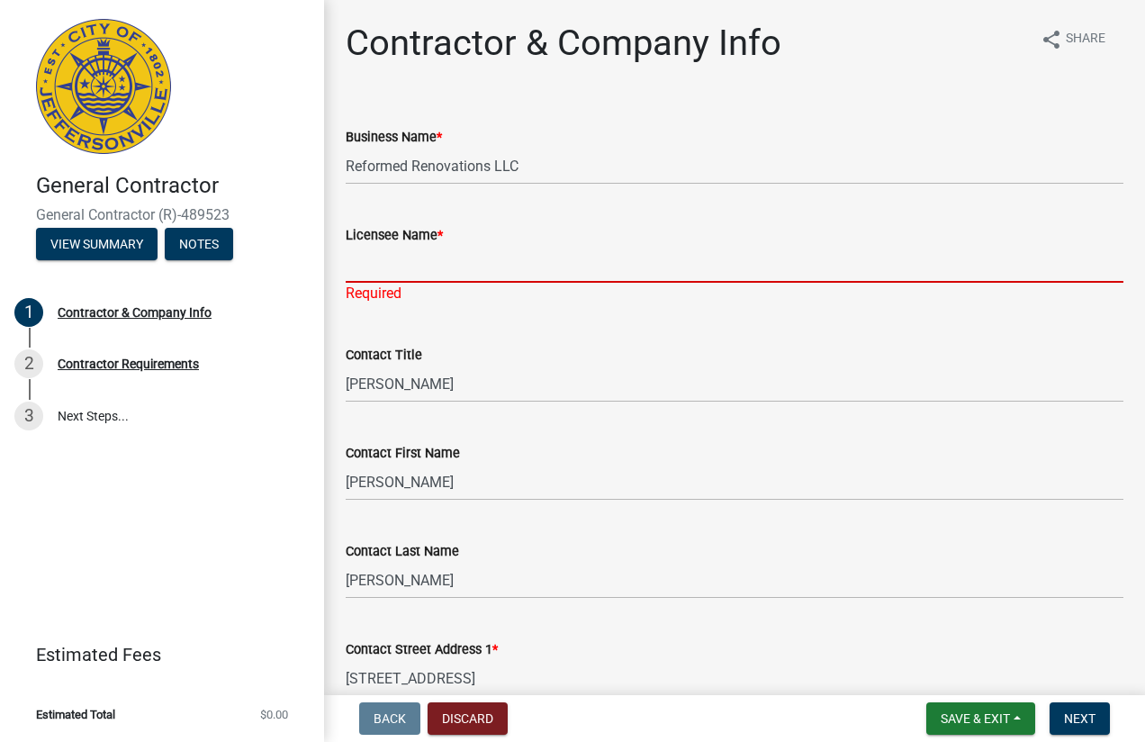
click at [444, 256] on input "Licensee Name *" at bounding box center [735, 264] width 778 height 37
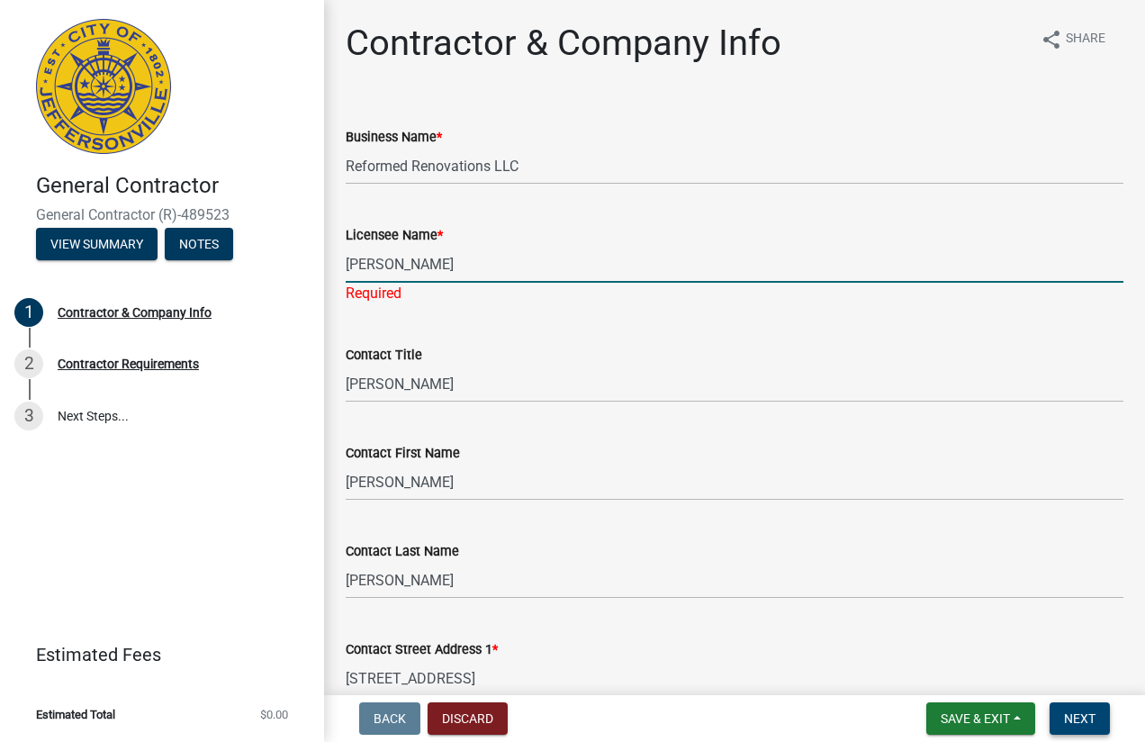
type input "Dustin Feldmann"
click at [1094, 726] on button "Next" at bounding box center [1079, 718] width 60 height 32
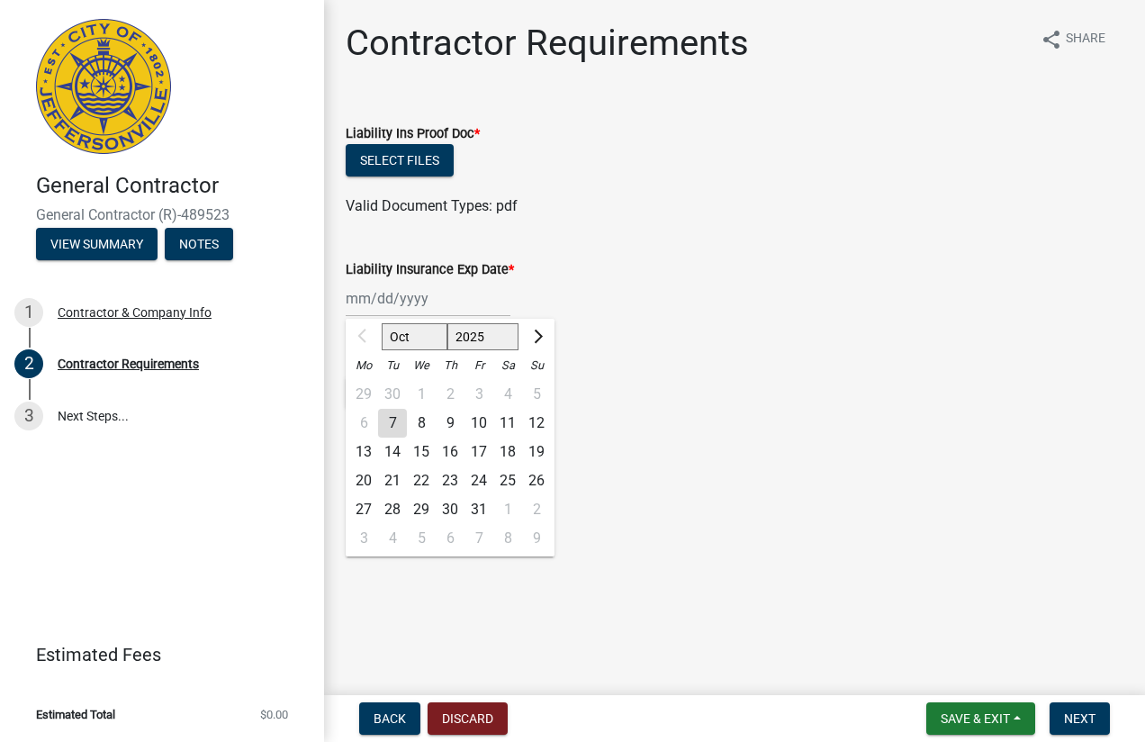
click at [354, 293] on div "Oct Nov Dec 2025 2026 2027 2028 2029 2030 2031 2032 2033 2034 2035 2036 2037 20…" at bounding box center [428, 298] width 165 height 37
click at [473, 338] on select "2025 2026 2027 2028 2029 2030 2031 2032 2033 2034 2035 2036 2037 2038 2039 2040…" at bounding box center [483, 336] width 72 height 27
select select "2026"
click at [447, 323] on select "2025 2026 2027 2028 2029 2030 2031 2032 2033 2034 2035 2036 2037 2038 2039 2040…" at bounding box center [483, 336] width 72 height 27
click at [365, 338] on span "Previous month" at bounding box center [364, 336] width 14 height 14
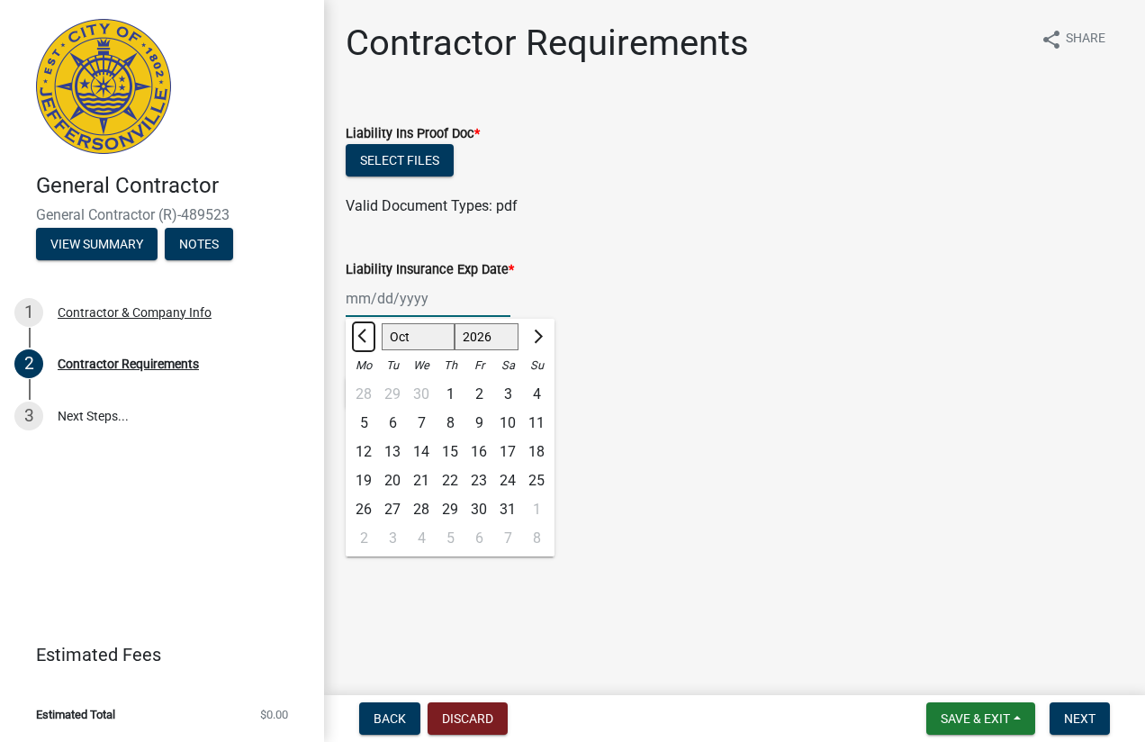
select select "9"
click at [364, 507] on div "28" at bounding box center [363, 509] width 29 height 29
type input "09/28/2026"
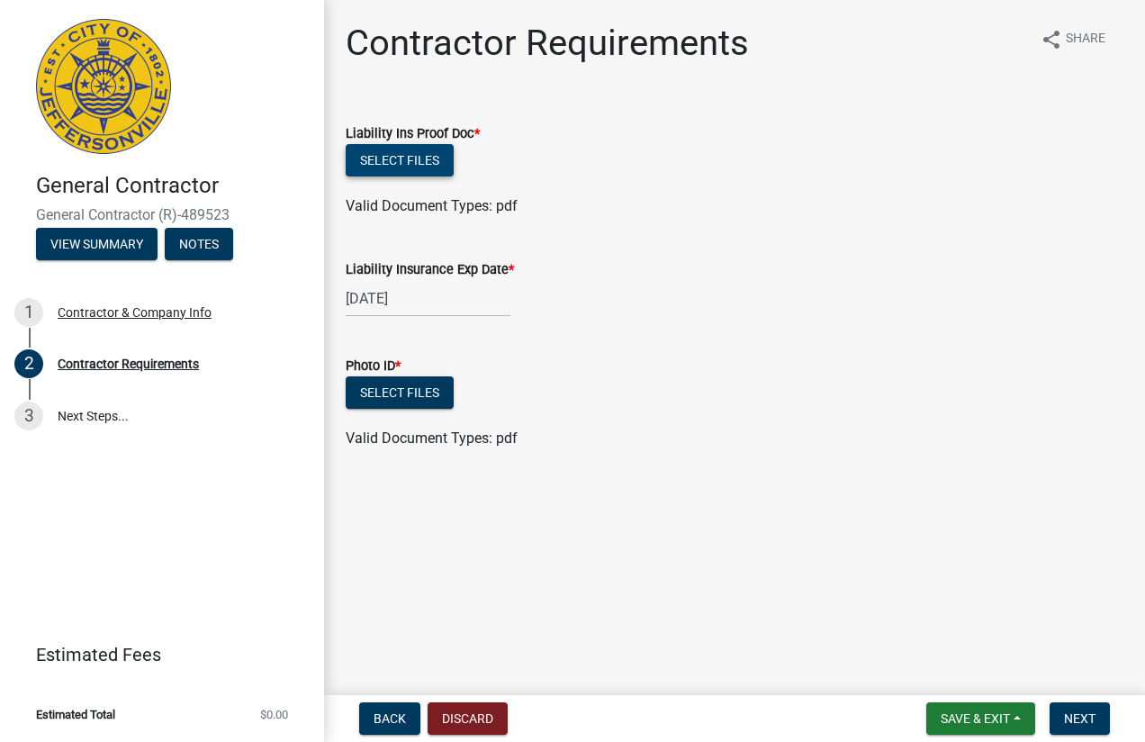
click at [398, 158] on button "Select files" at bounding box center [400, 160] width 108 height 32
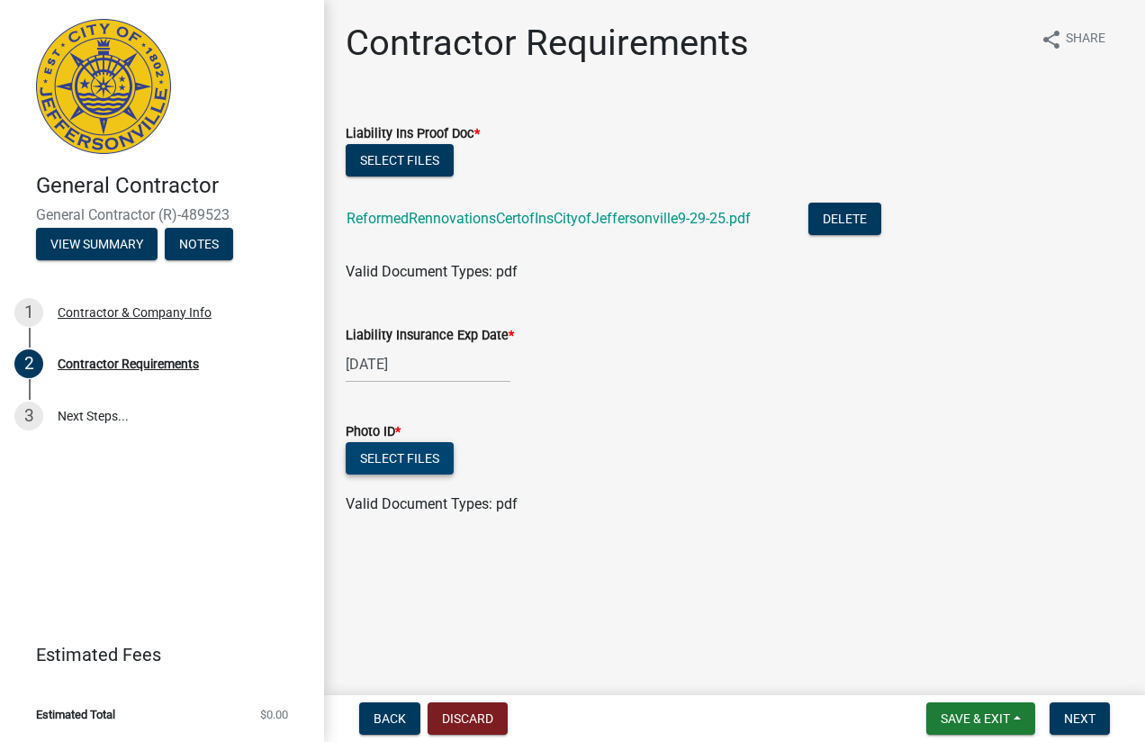
click at [413, 461] on button "Select files" at bounding box center [400, 458] width 108 height 32
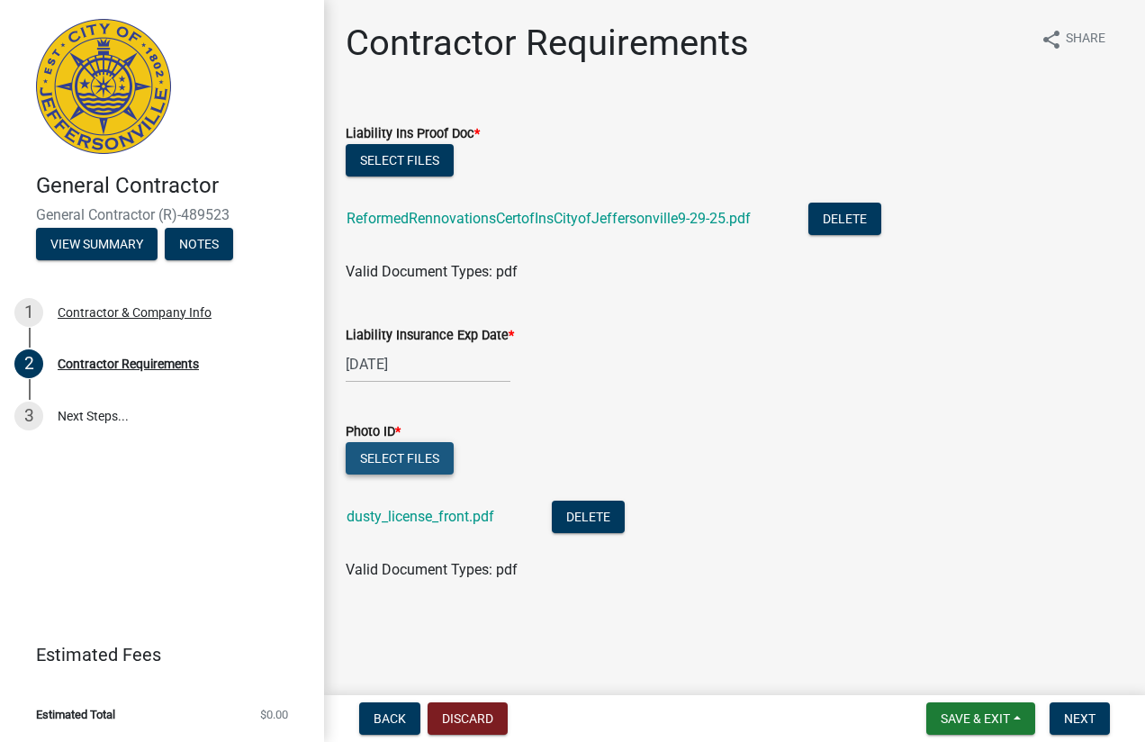
click at [395, 456] on button "Select files" at bounding box center [400, 458] width 108 height 32
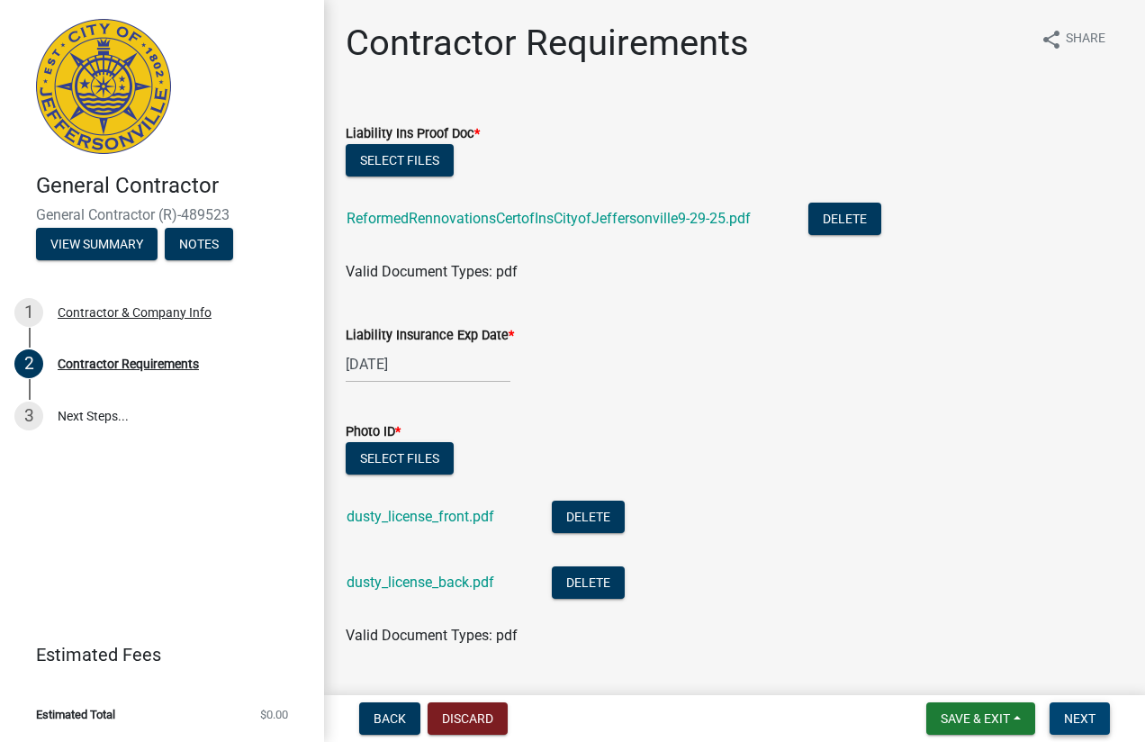
click at [1081, 715] on span "Next" at bounding box center [1080, 718] width 32 height 14
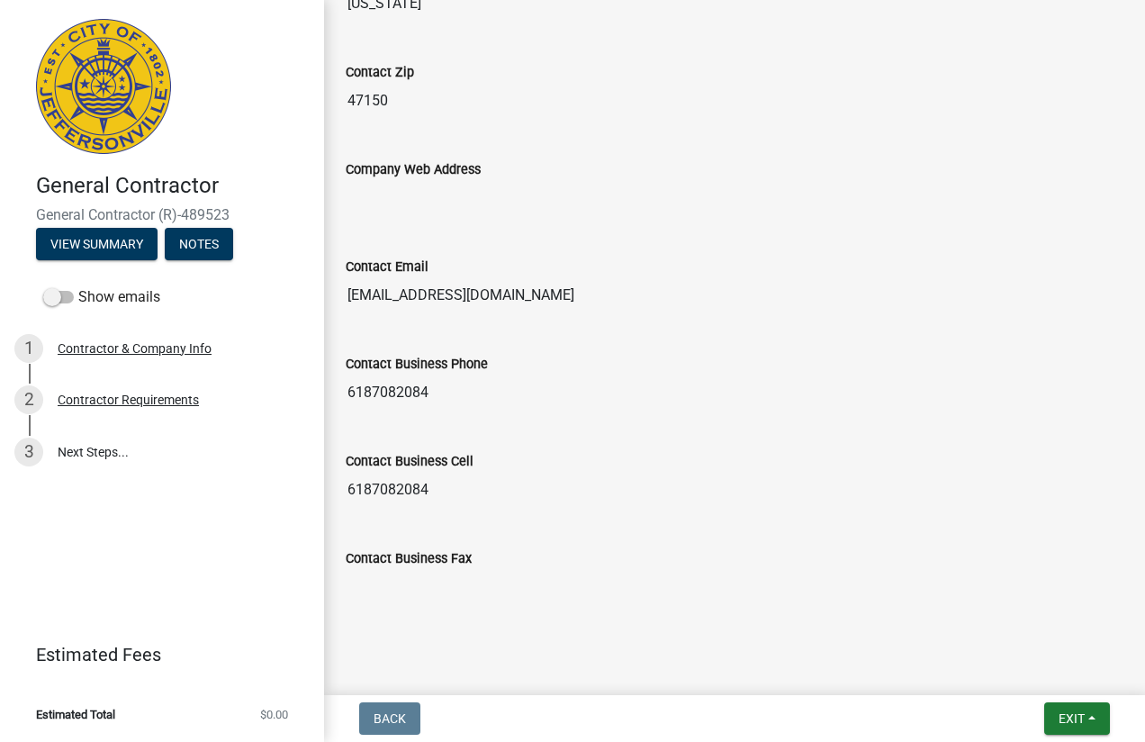
scroll to position [1077, 0]
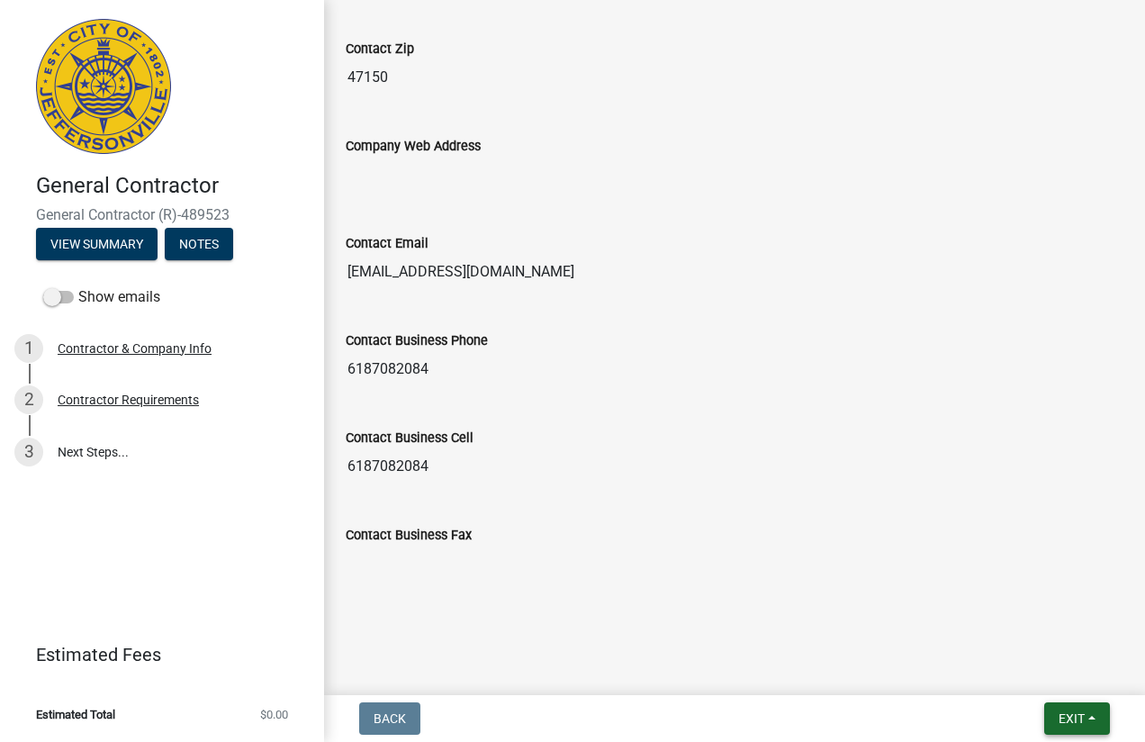
click at [1095, 720] on button "Exit" at bounding box center [1077, 718] width 66 height 32
click at [1063, 674] on button "Save & Exit" at bounding box center [1039, 671] width 144 height 43
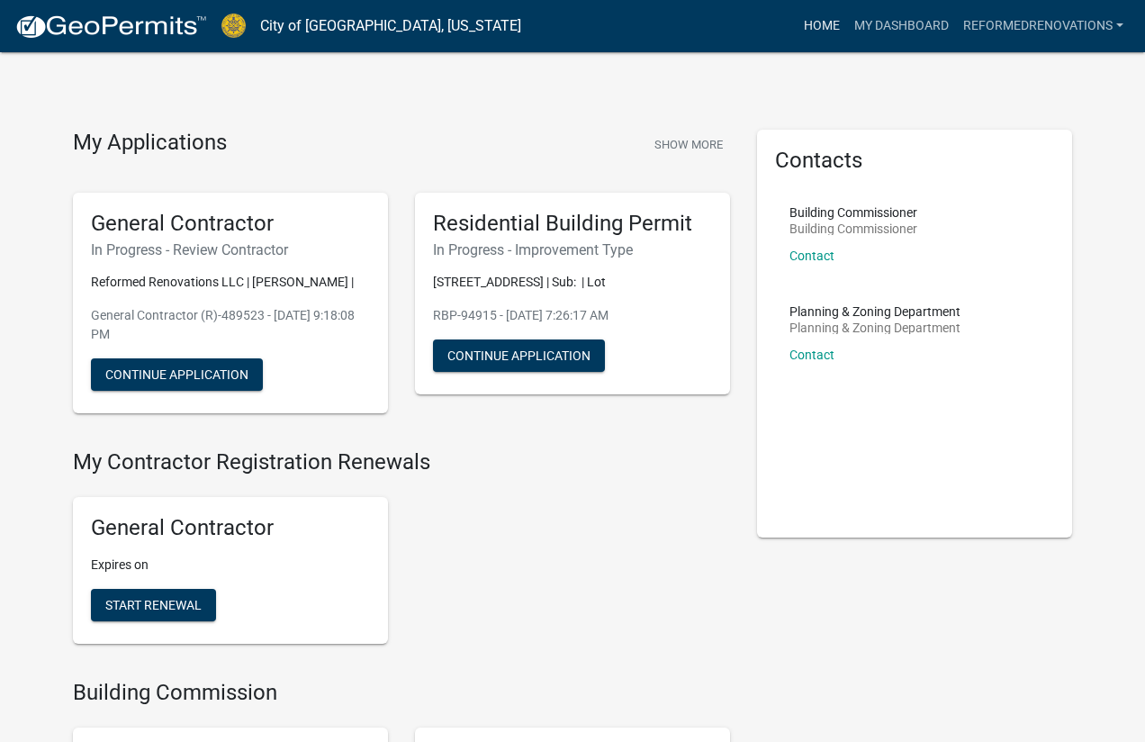
click at [829, 27] on link "Home" at bounding box center [822, 26] width 50 height 34
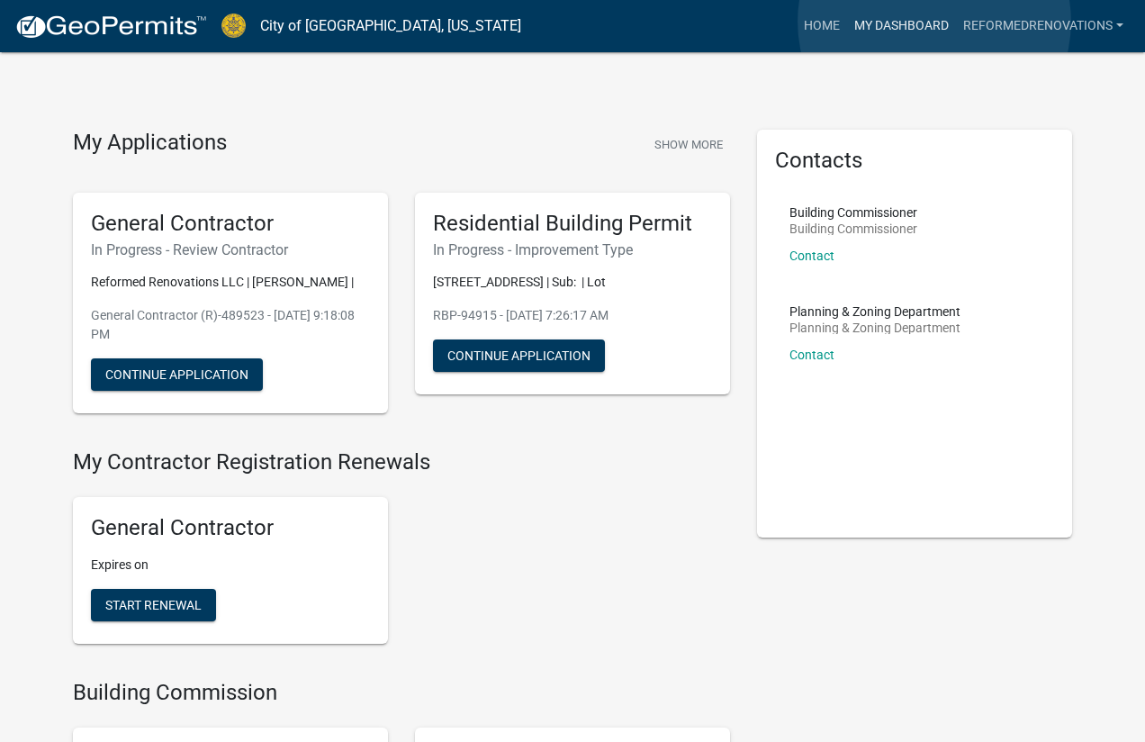
click at [934, 22] on link "My Dashboard" at bounding box center [901, 26] width 109 height 34
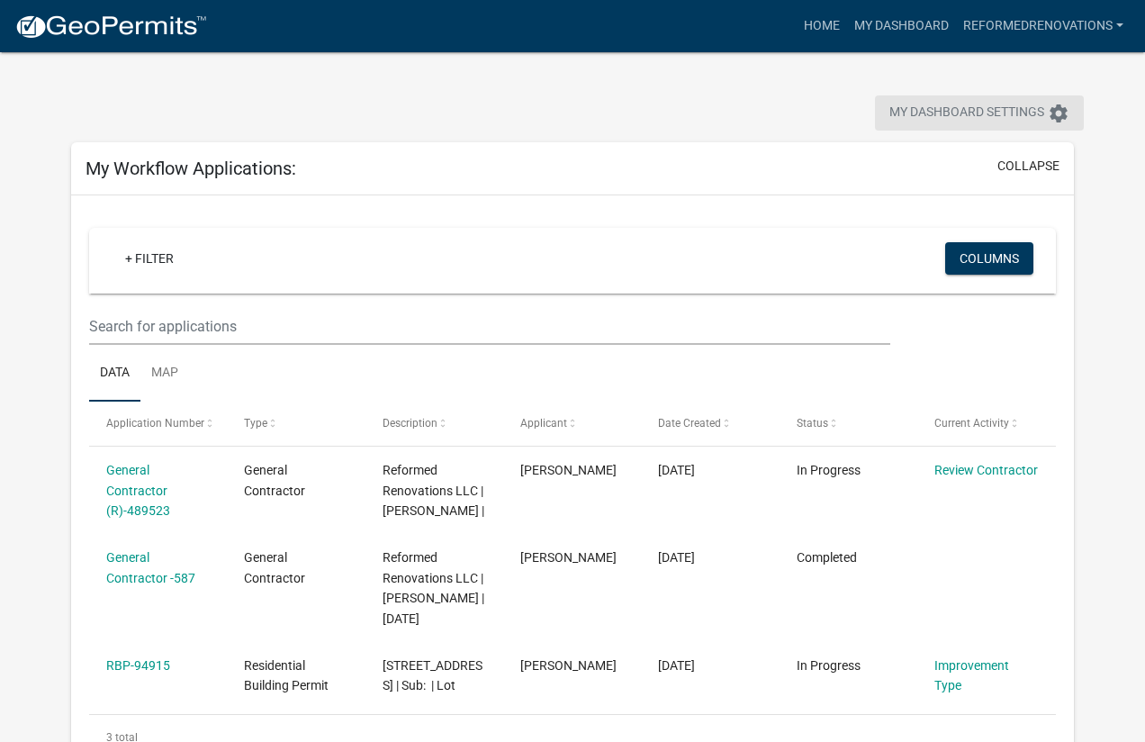
click at [1058, 113] on icon "settings" at bounding box center [1059, 114] width 22 height 22
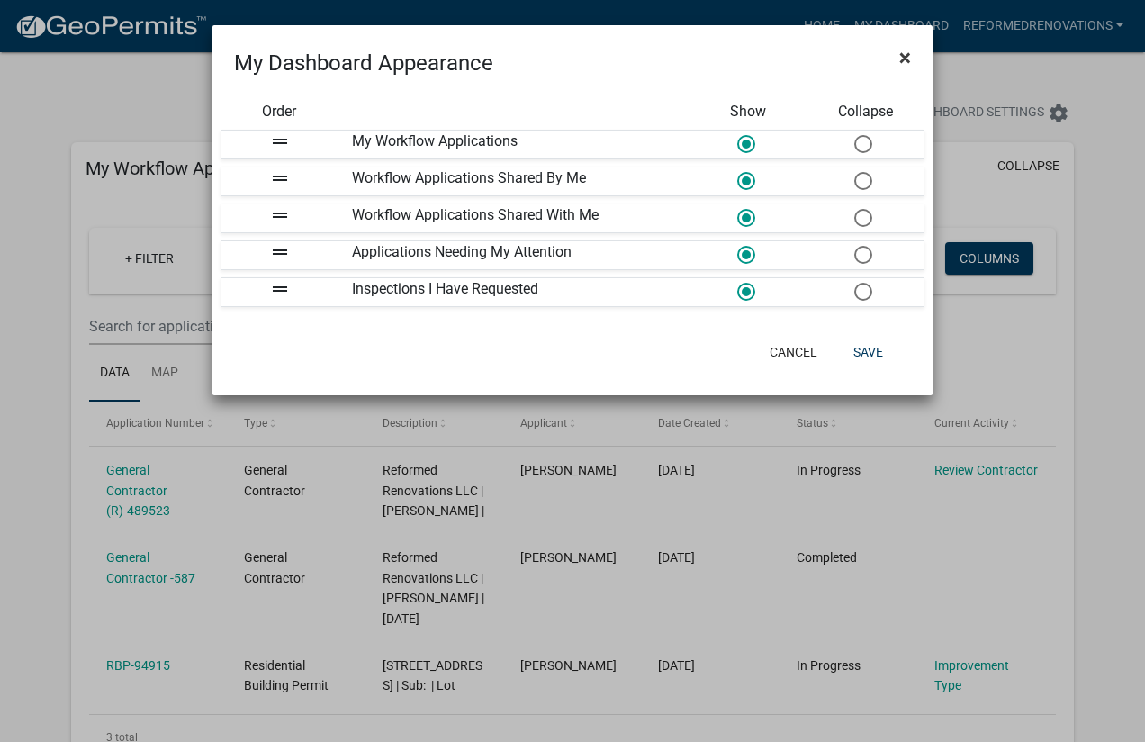
click at [905, 56] on span "×" at bounding box center [905, 57] width 12 height 25
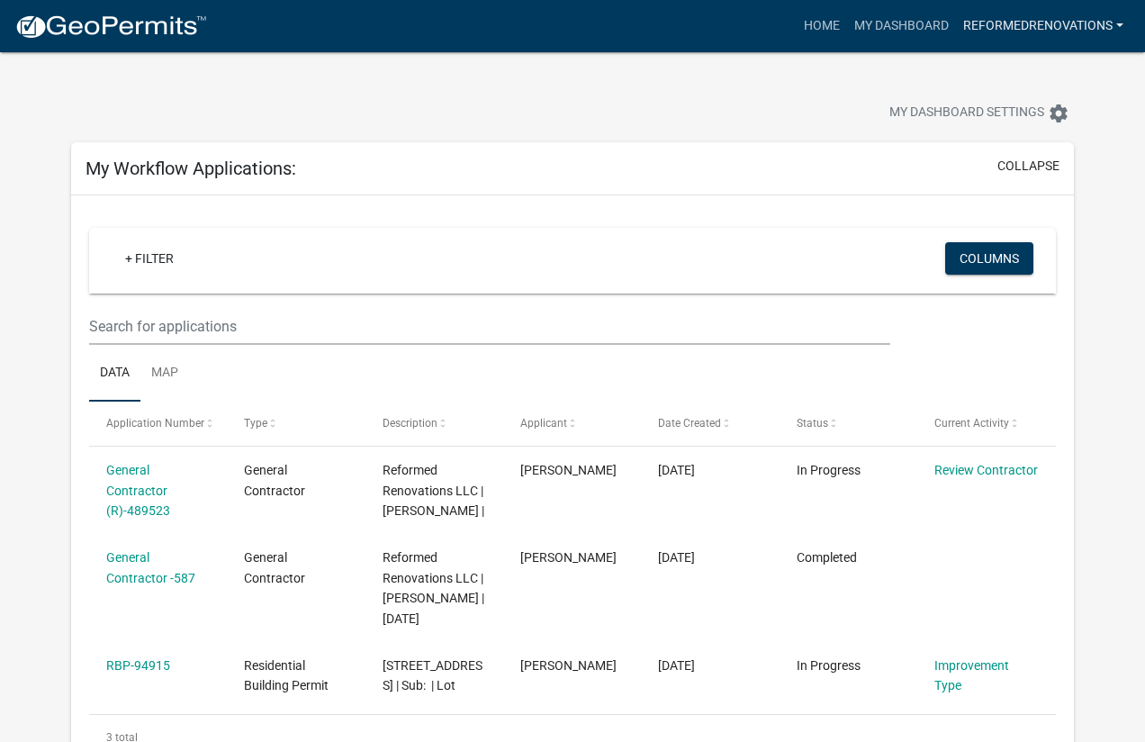
click at [1107, 36] on link "reformedrenovations" at bounding box center [1043, 26] width 175 height 34
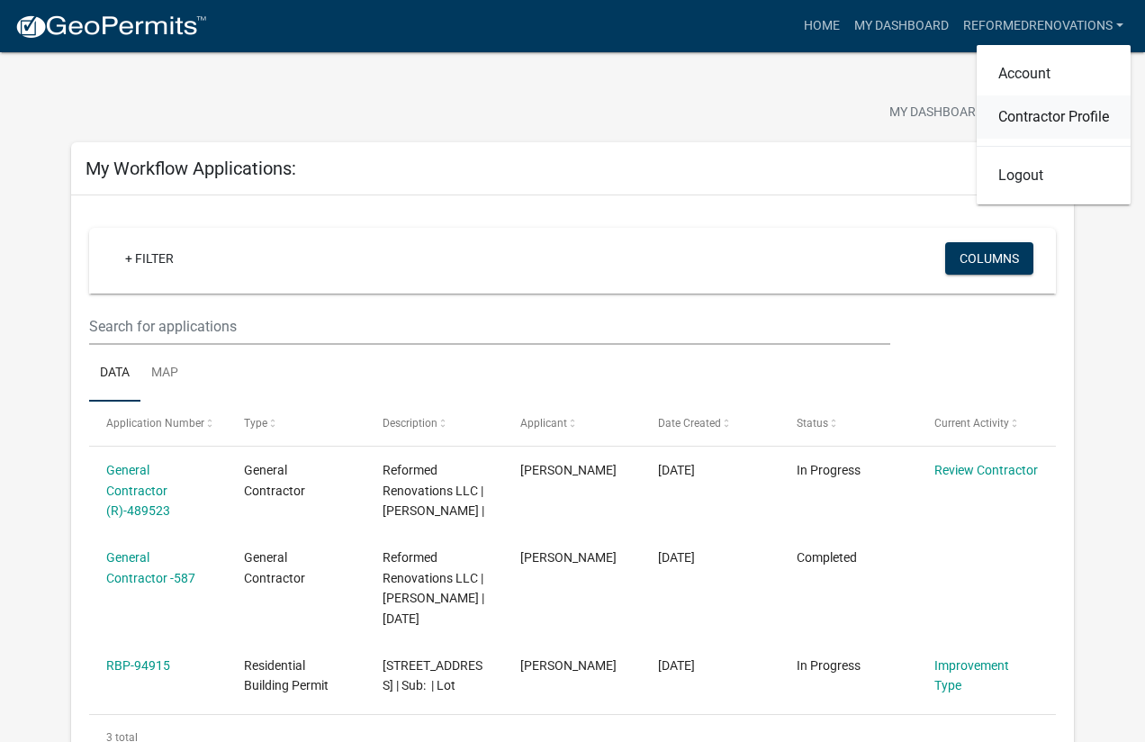
click at [1041, 118] on link "Contractor Profile" at bounding box center [1054, 116] width 154 height 43
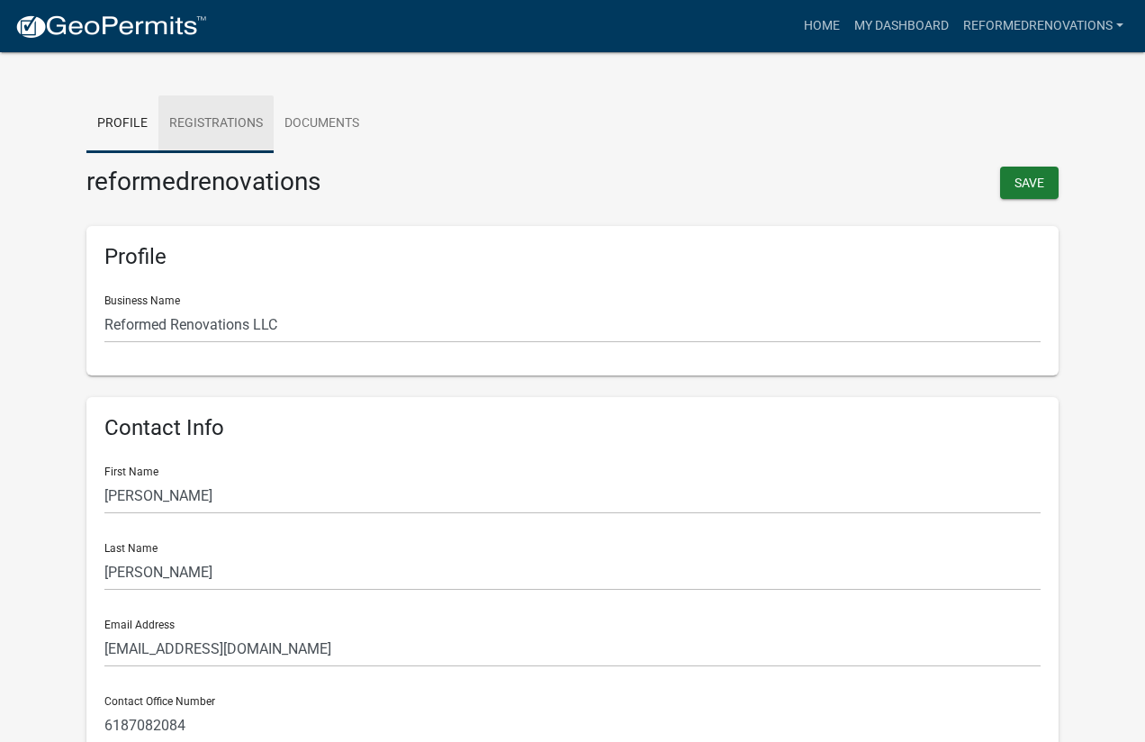
click at [187, 110] on link "Registrations" at bounding box center [215, 124] width 115 height 58
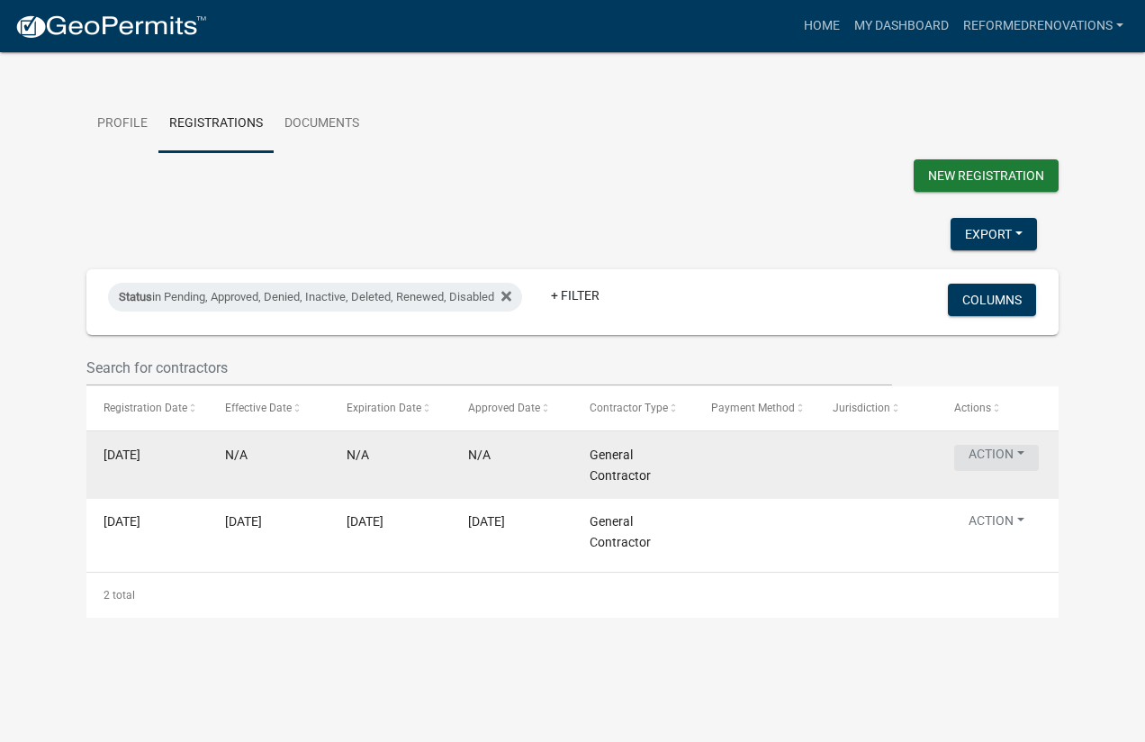
click at [1005, 471] on button "Action" at bounding box center [996, 458] width 85 height 26
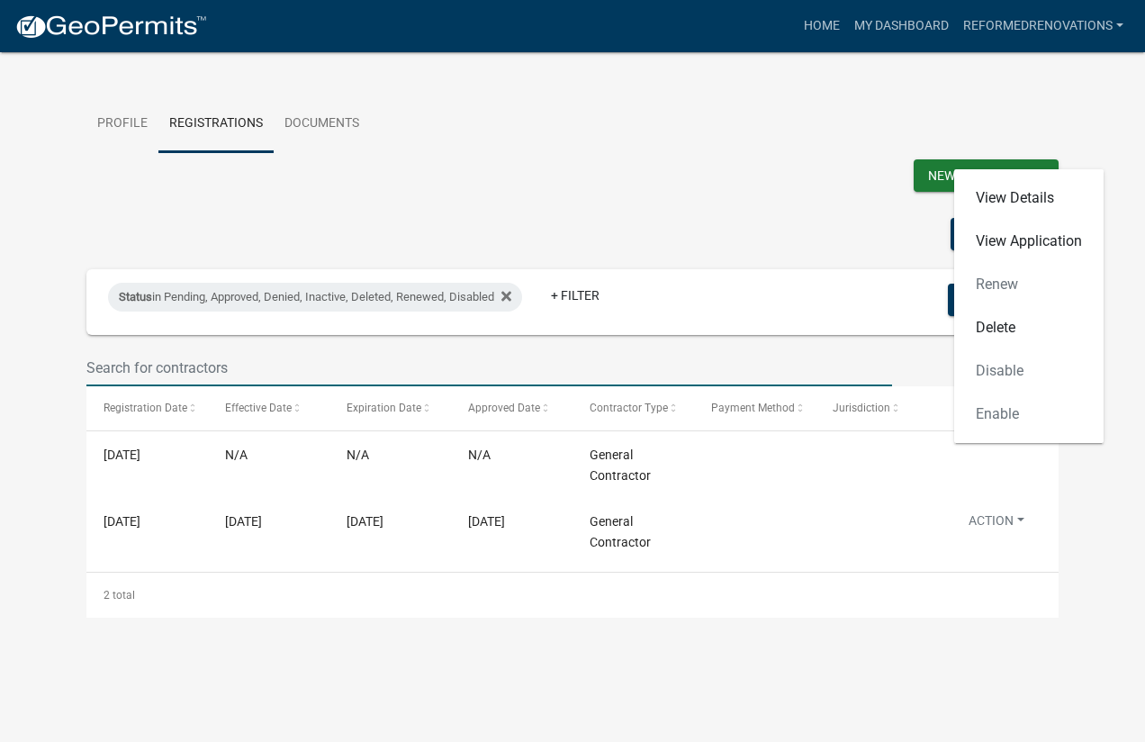
click at [624, 349] on input "text" at bounding box center [489, 367] width 806 height 37
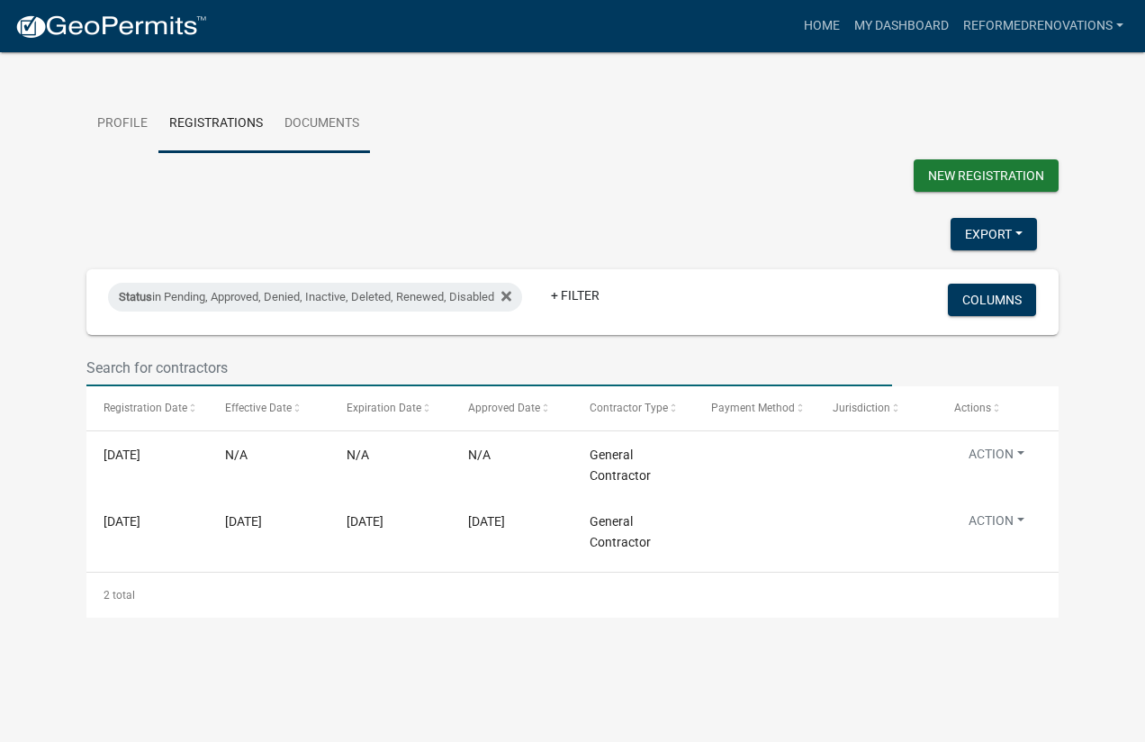
click at [324, 126] on link "Documents" at bounding box center [322, 124] width 96 height 58
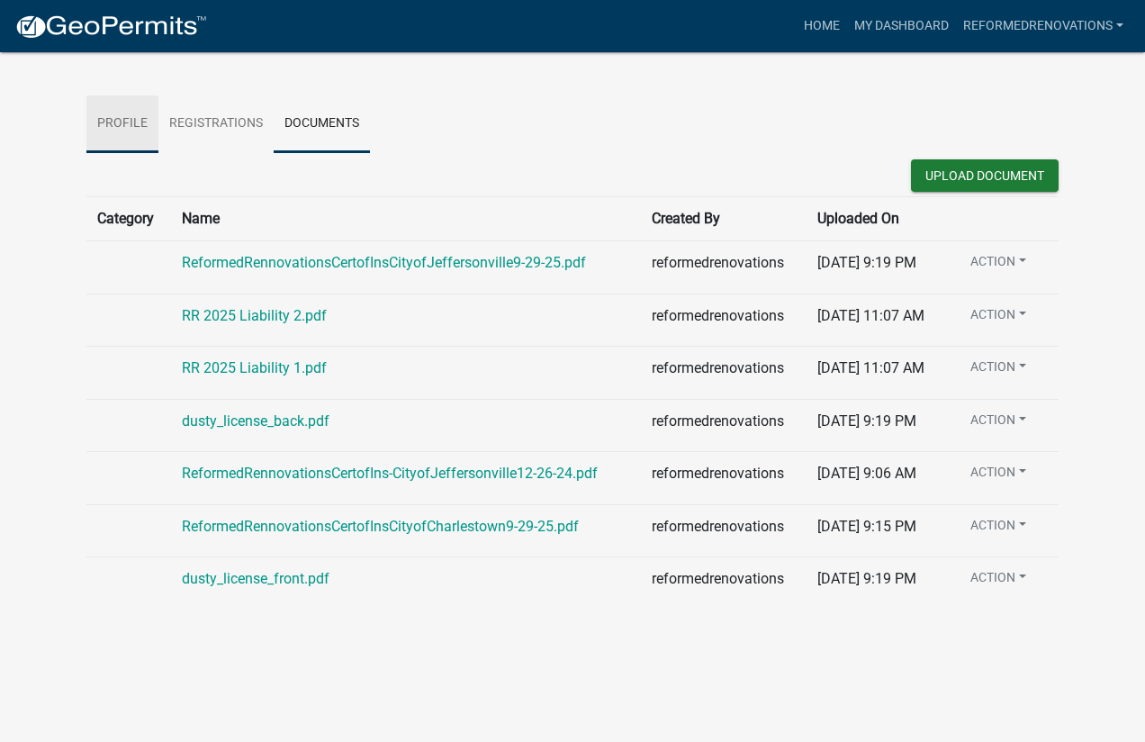
click at [126, 119] on link "Profile" at bounding box center [122, 124] width 72 height 58
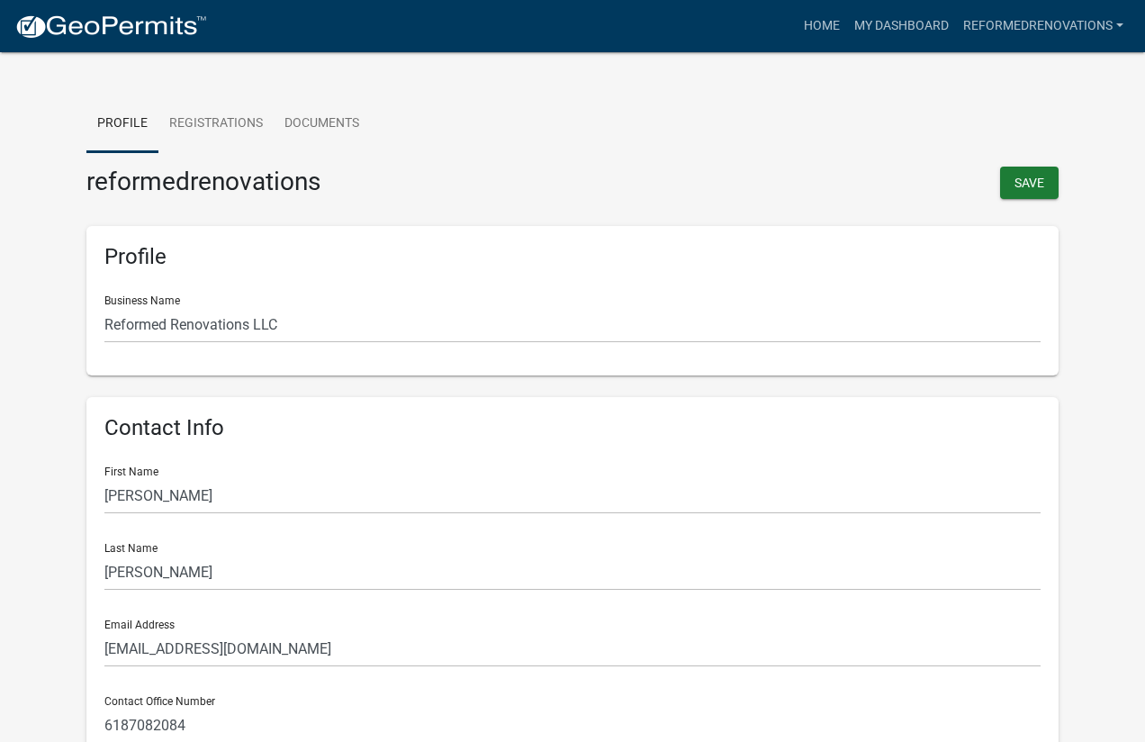
click at [190, 19] on img at bounding box center [110, 27] width 193 height 27
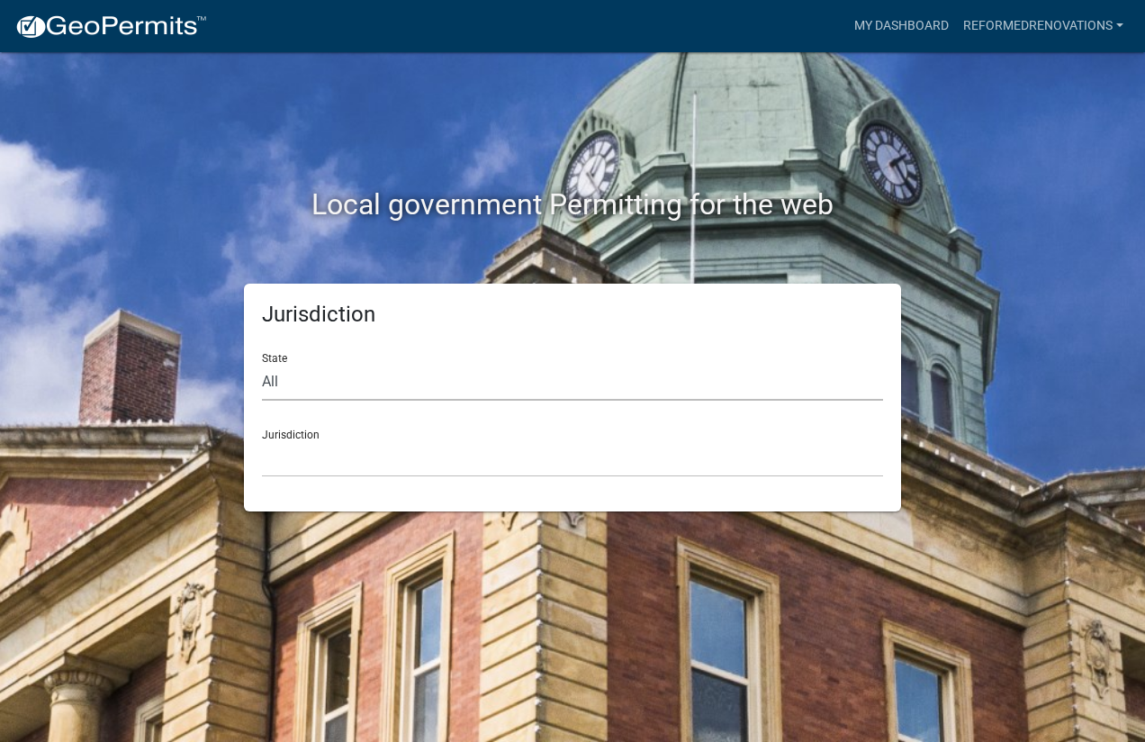
click at [360, 386] on select "All Colorado Georgia Indiana Iowa Kansas Minnesota Ohio South Carolina Wisconsin" at bounding box center [572, 382] width 621 height 37
select select "Indiana"
click at [262, 364] on select "All Colorado Georgia Indiana Iowa Kansas Minnesota Ohio South Carolina Wisconsin" at bounding box center [572, 382] width 621 height 37
click at [357, 463] on select "City of Charlestown, Indiana City of Jeffersonville, Indiana City of Logansport…" at bounding box center [572, 458] width 621 height 37
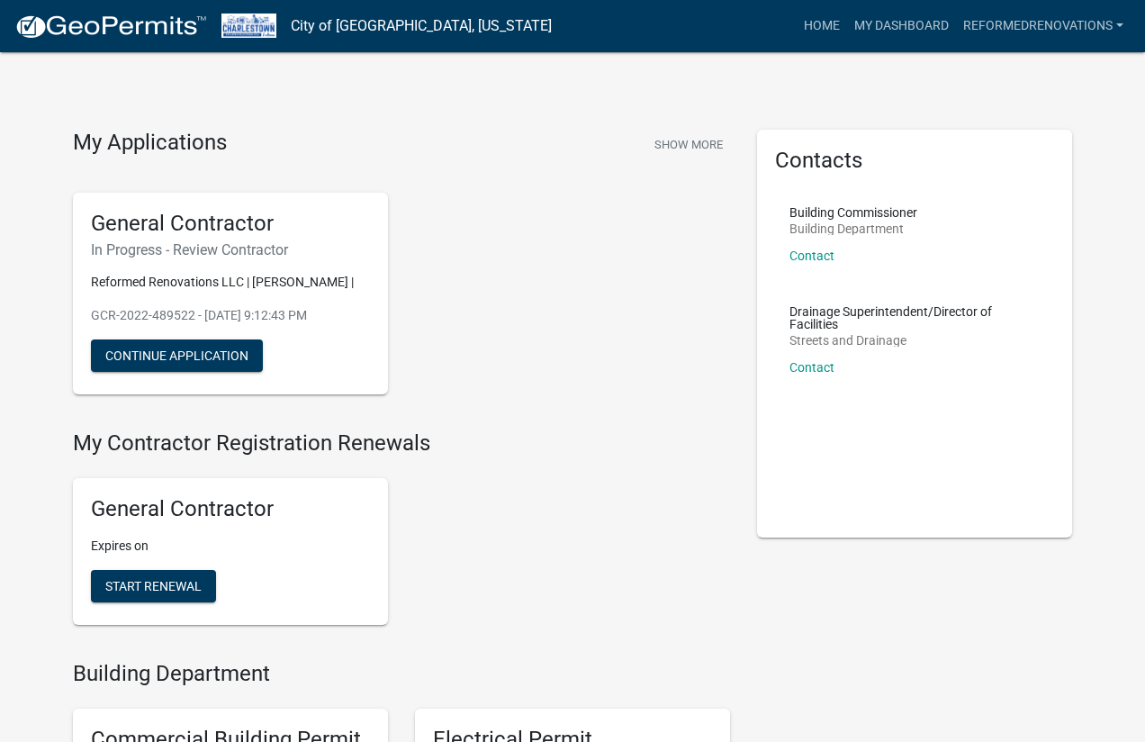
click at [1089, 43] on nav "City of Charlestown, Indiana more_horiz Home My Dashboard reformedrenovations A…" at bounding box center [572, 26] width 1145 height 52
click at [1089, 26] on link "reformedrenovations" at bounding box center [1043, 26] width 175 height 34
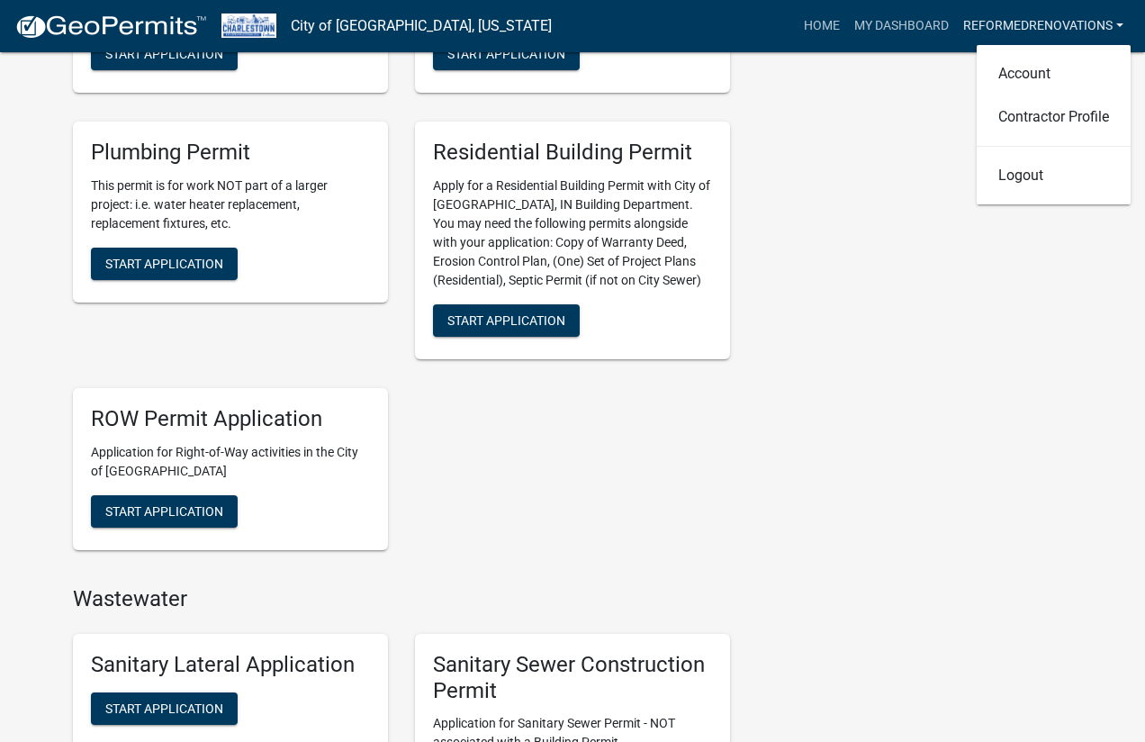
scroll to position [1173, 0]
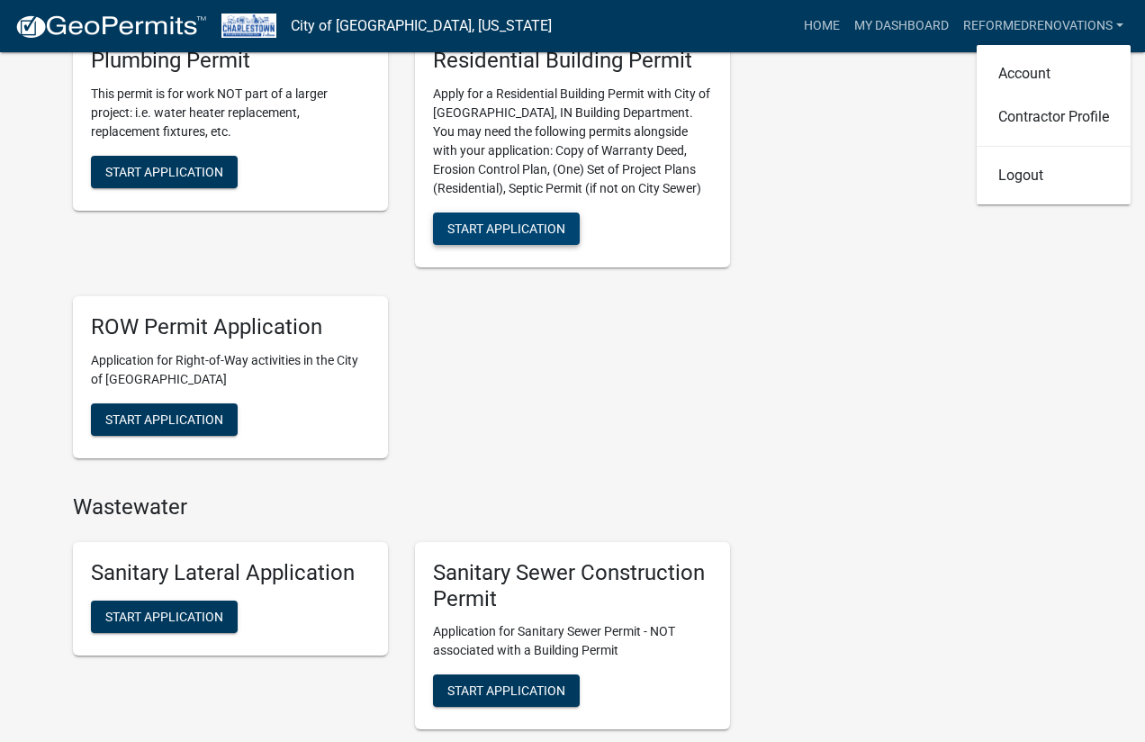
click at [572, 226] on button "Start Application" at bounding box center [506, 228] width 147 height 32
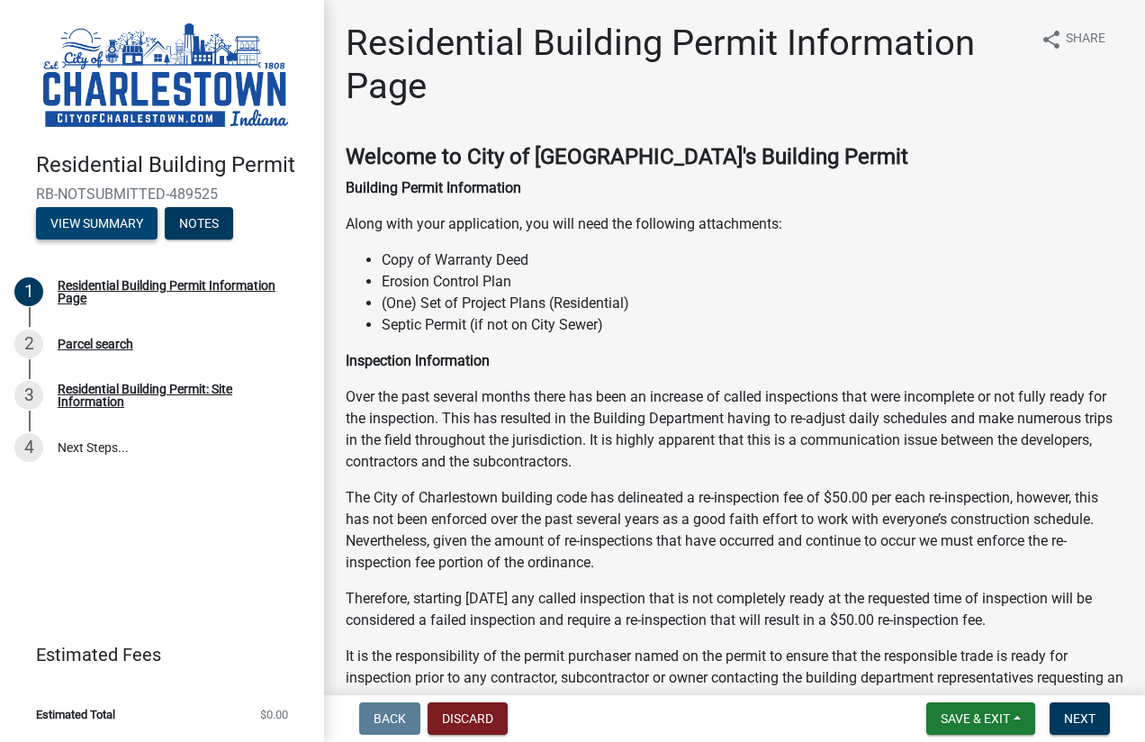
click at [92, 225] on button "View Summary" at bounding box center [97, 223] width 122 height 32
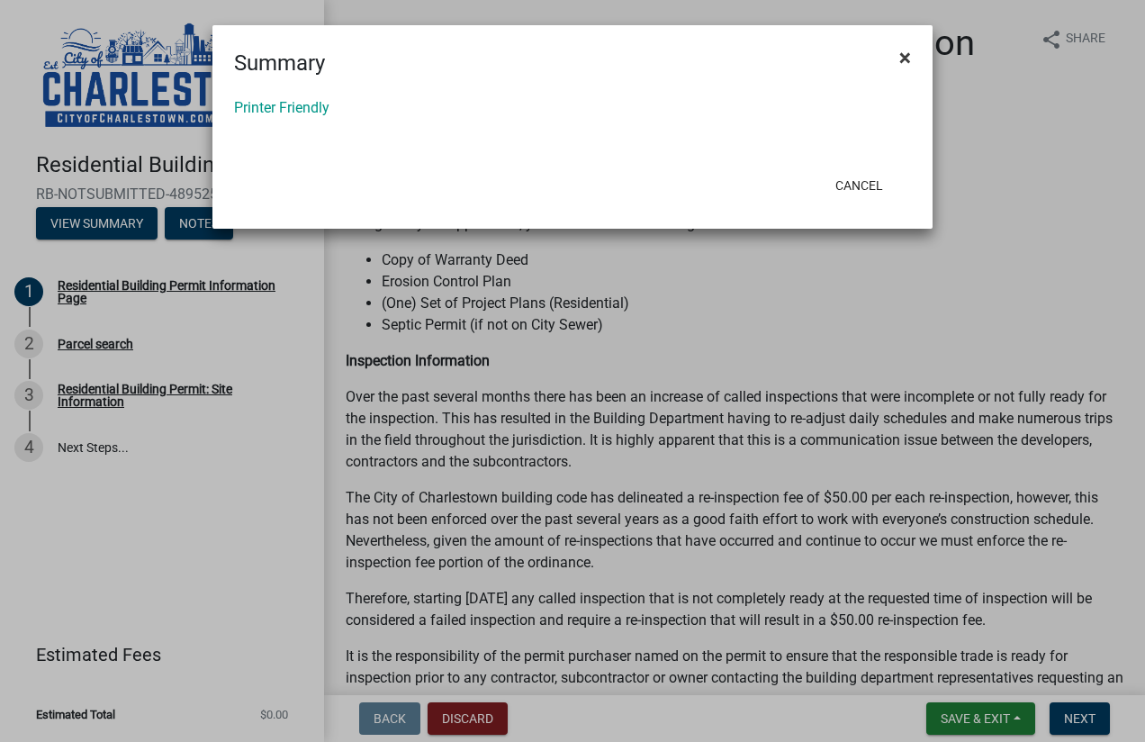
click at [910, 55] on span "×" at bounding box center [905, 57] width 12 height 25
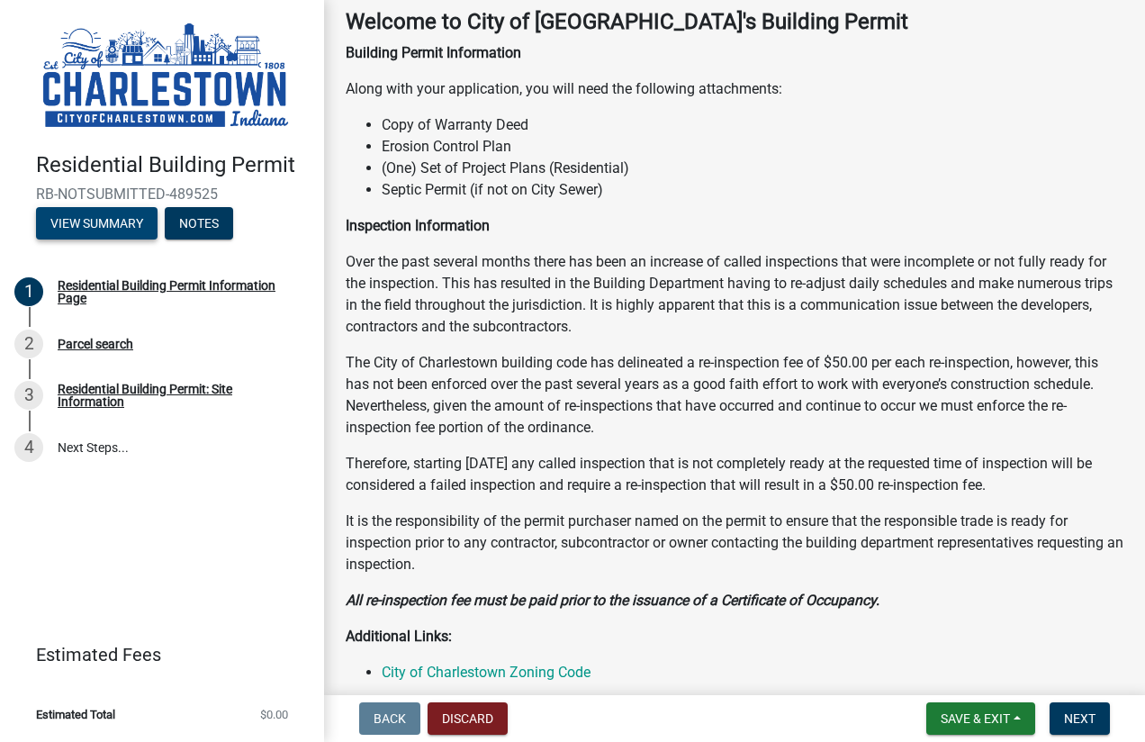
scroll to position [176, 0]
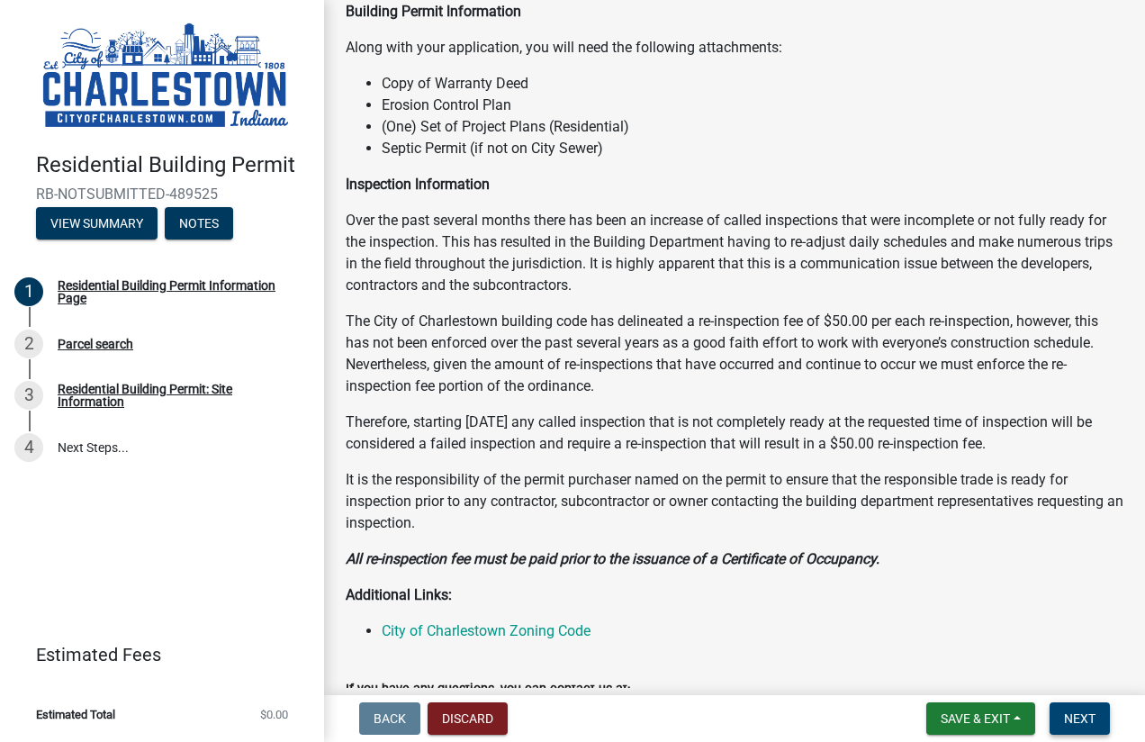
click at [1077, 709] on button "Next" at bounding box center [1079, 718] width 60 height 32
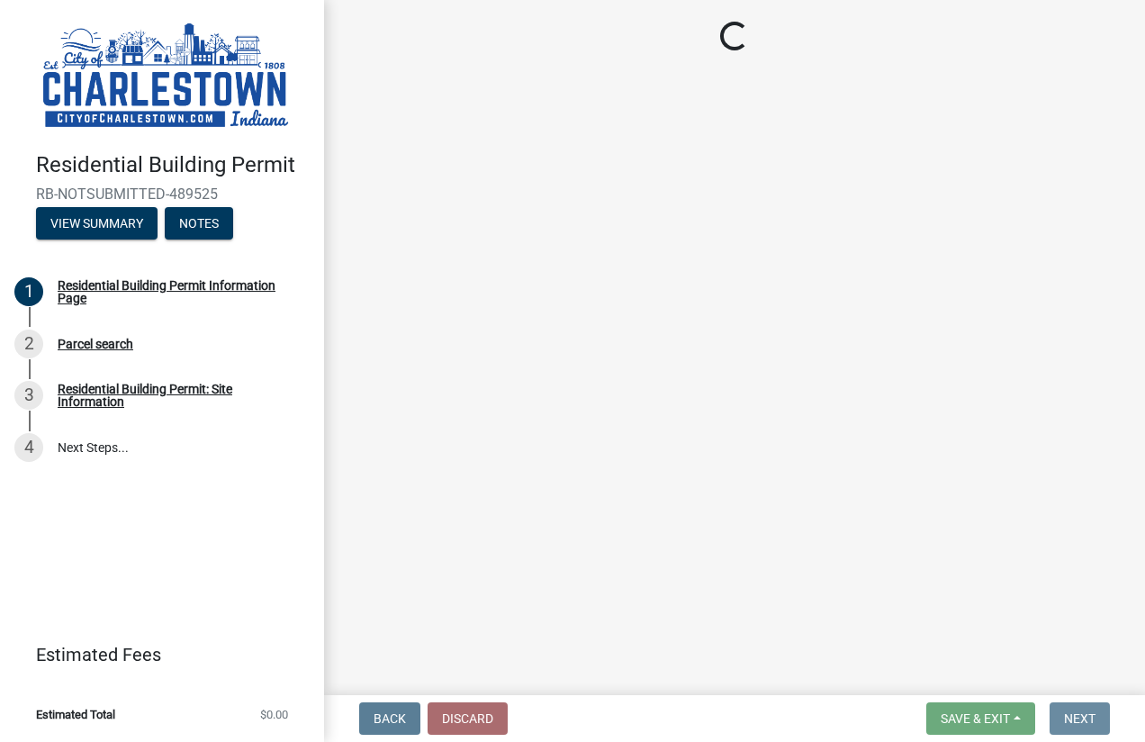
scroll to position [0, 0]
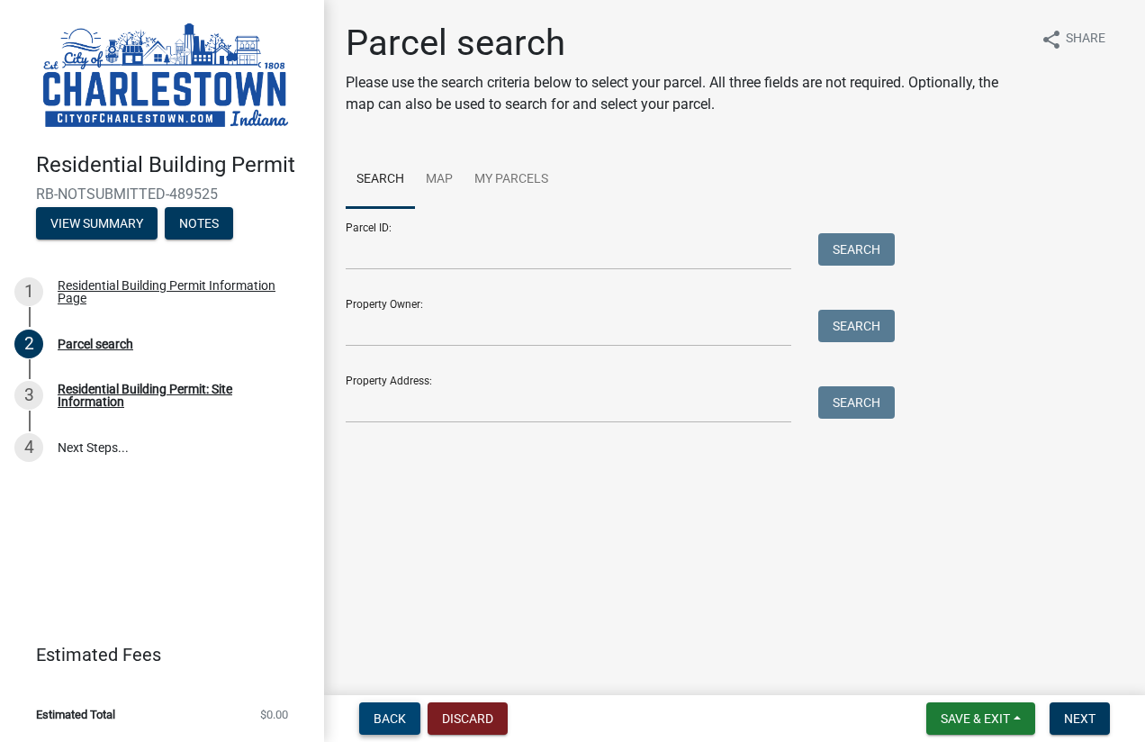
click at [385, 727] on button "Back" at bounding box center [389, 718] width 61 height 32
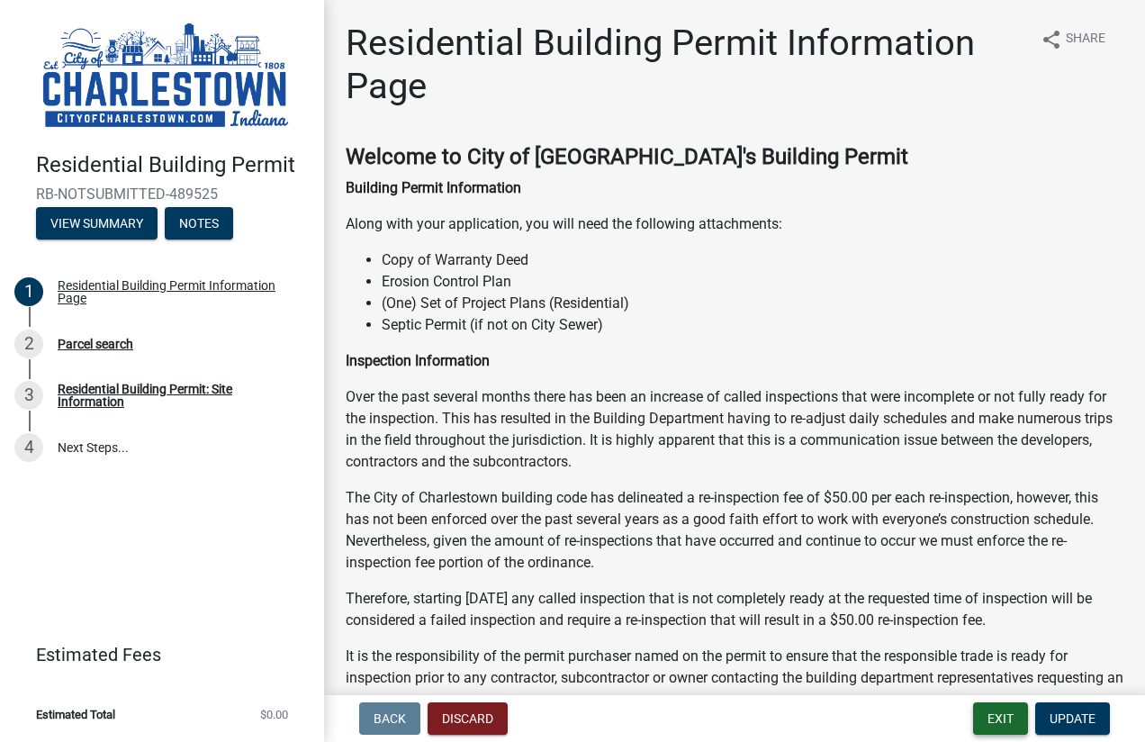
click at [1011, 711] on button "Exit" at bounding box center [1000, 718] width 55 height 32
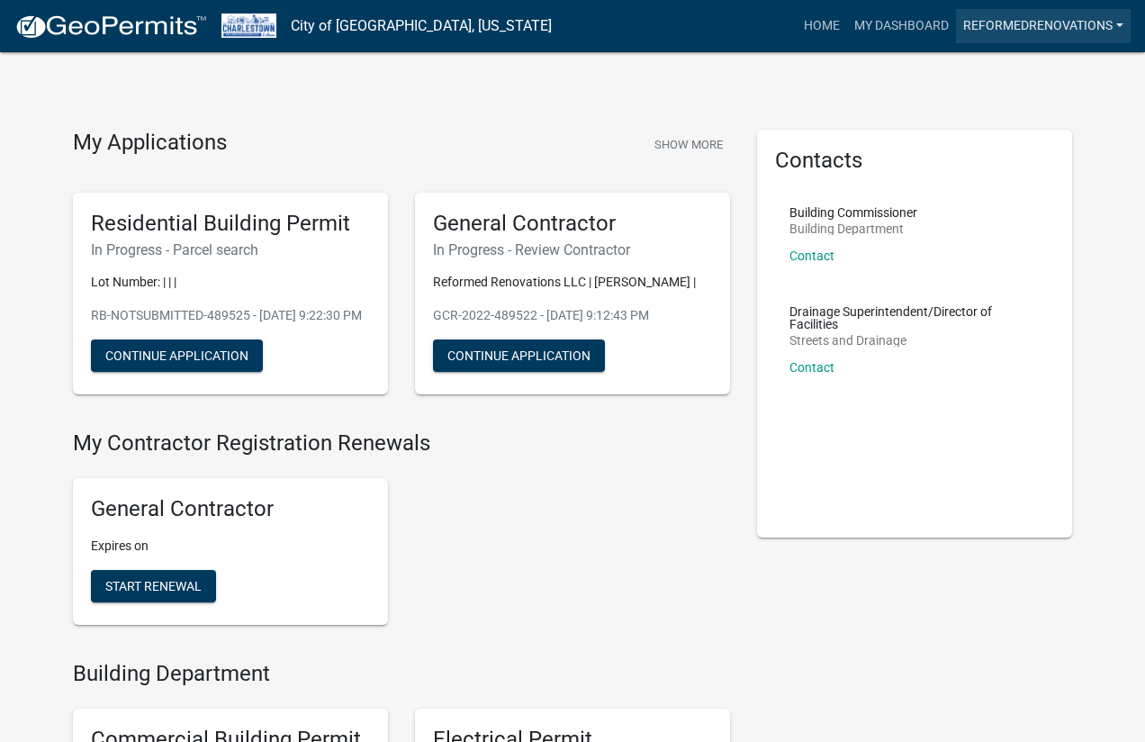
click at [1120, 32] on link "reformedrenovations" at bounding box center [1043, 26] width 175 height 34
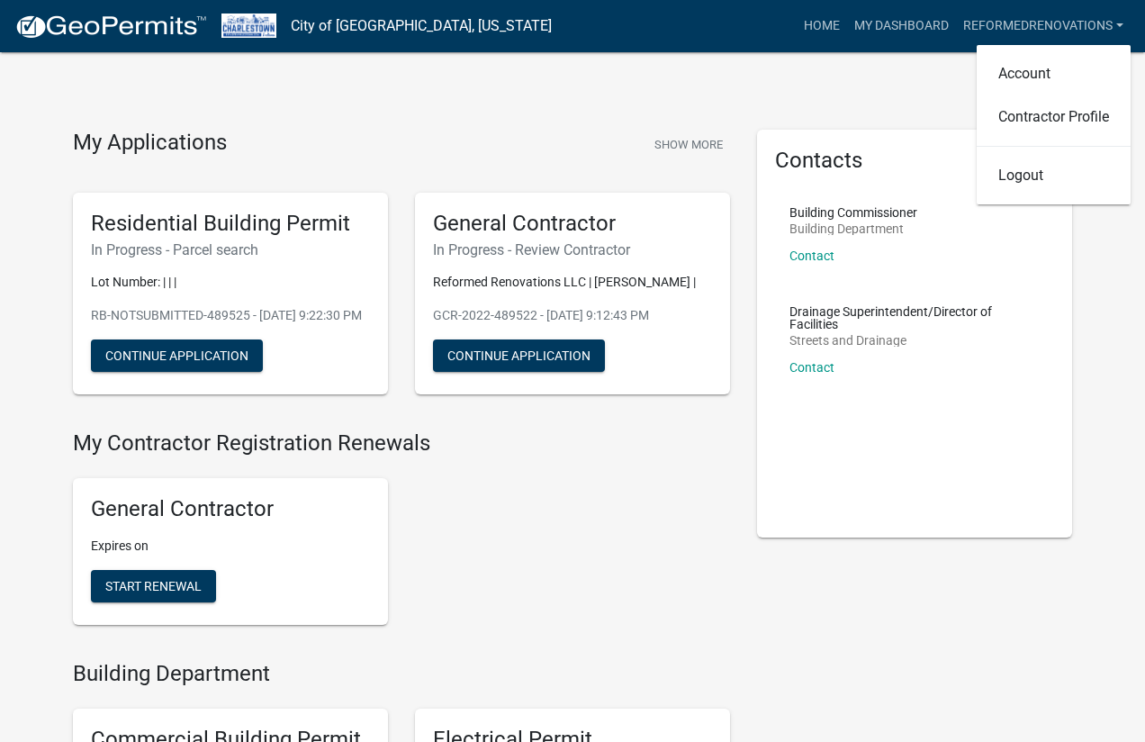
click at [116, 25] on img at bounding box center [110, 27] width 193 height 27
